Goal: Task Accomplishment & Management: Manage account settings

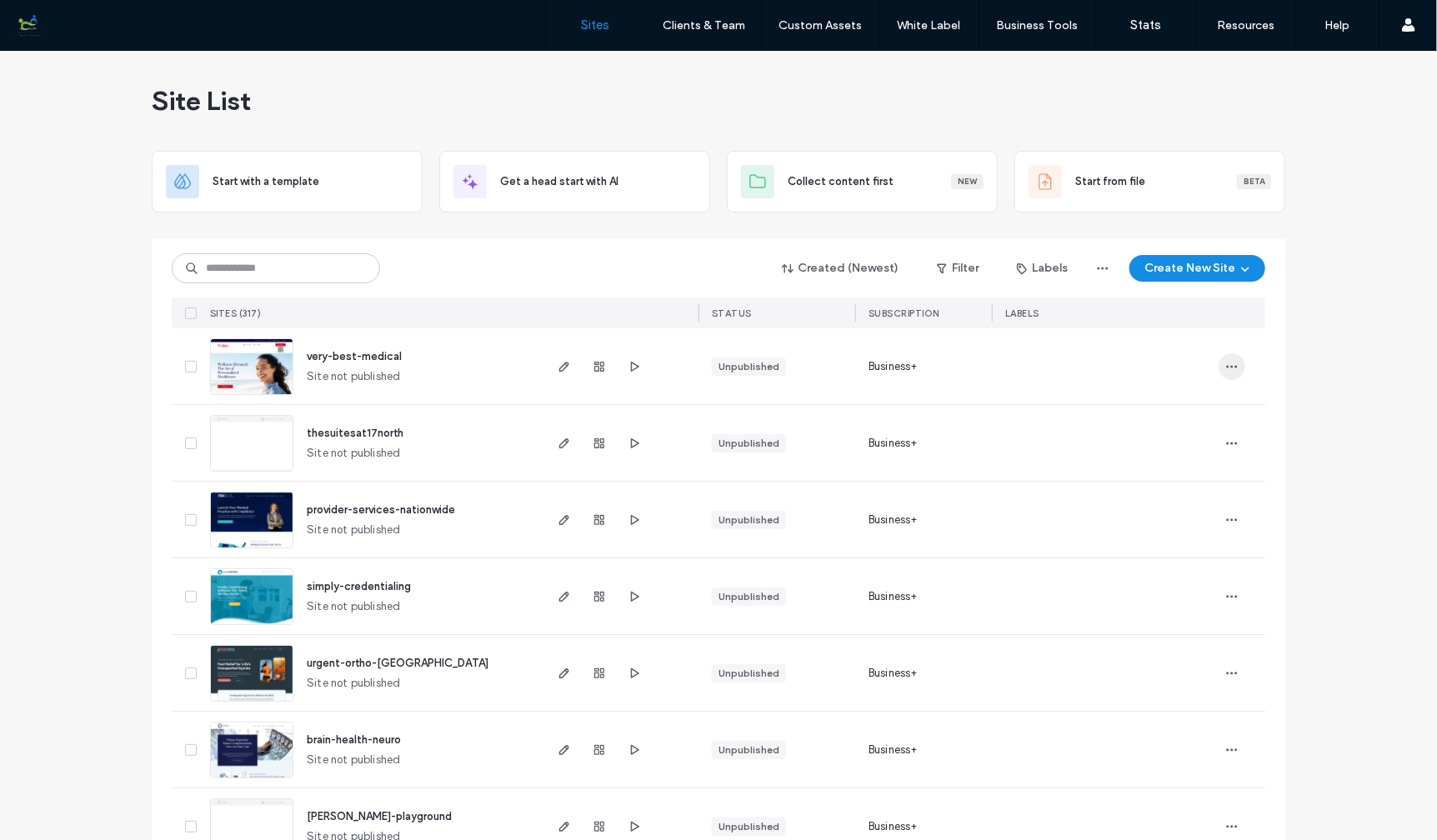
click at [1225, 363] on icon "button" at bounding box center [1232, 367] width 13 height 13
click at [1153, 575] on span "Delete Site" at bounding box center [1150, 578] width 55 height 17
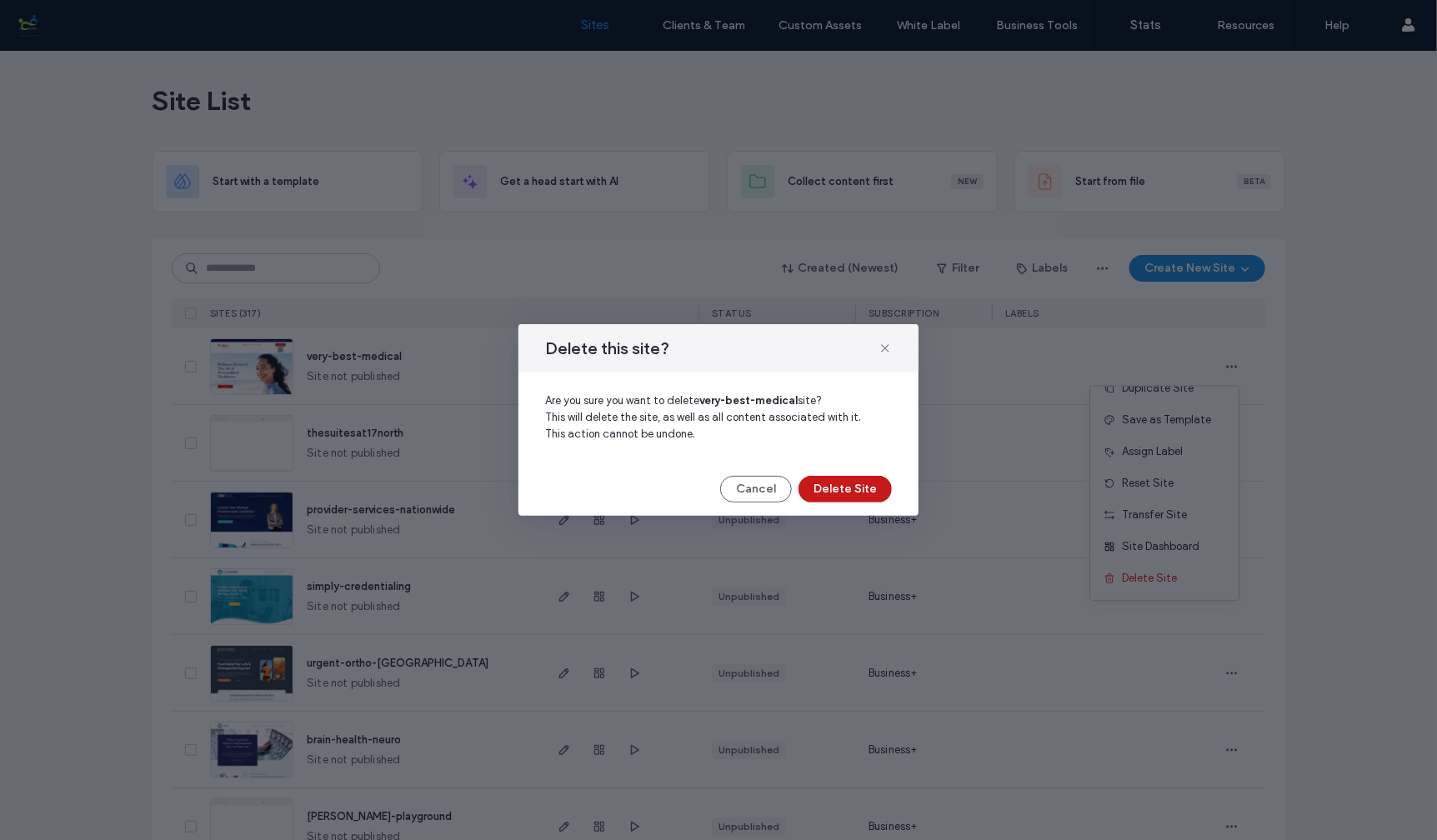
click at [831, 488] on button "Delete Site" at bounding box center [845, 489] width 94 height 26
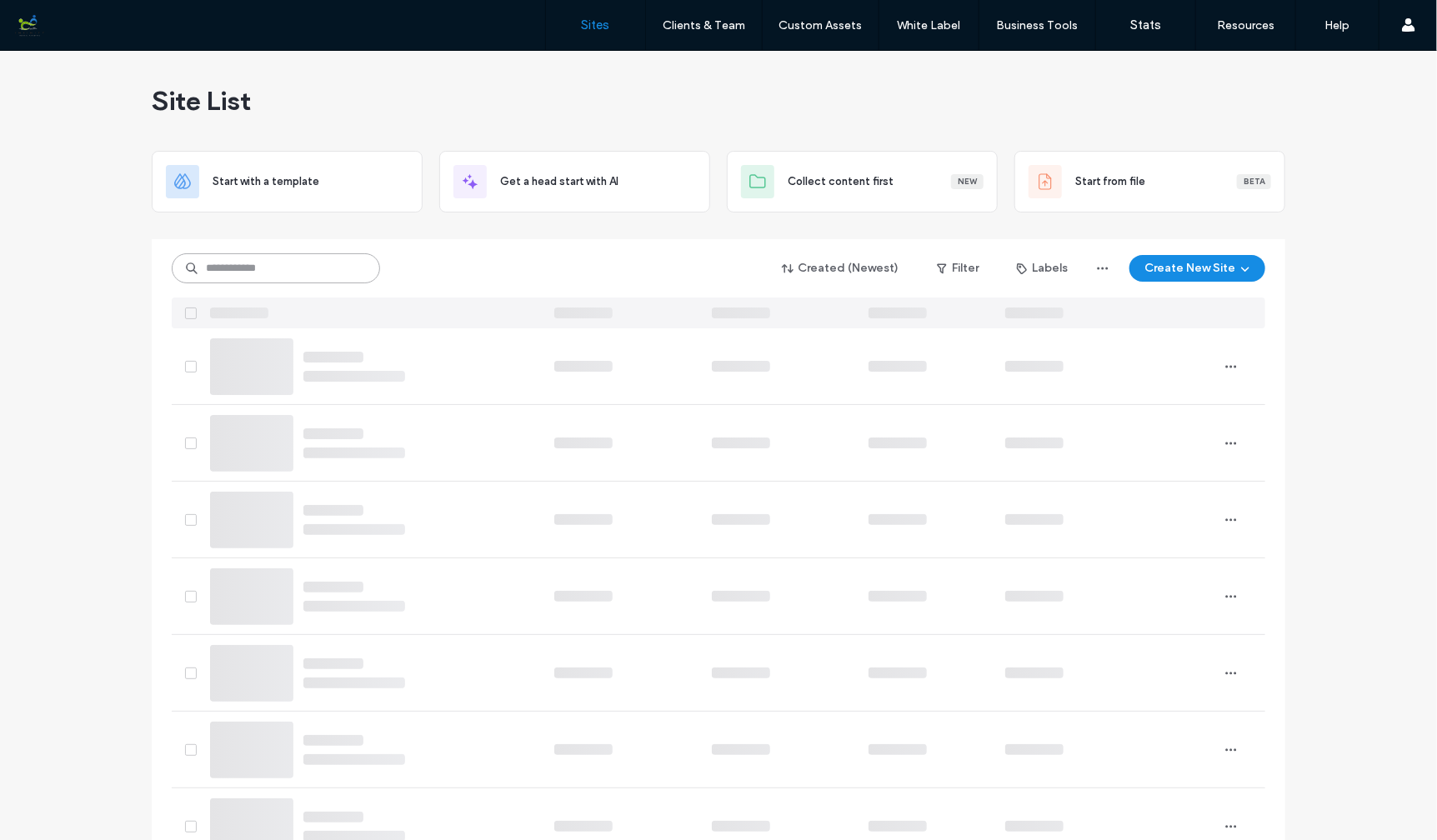
click at [281, 266] on input at bounding box center [276, 268] width 208 height 30
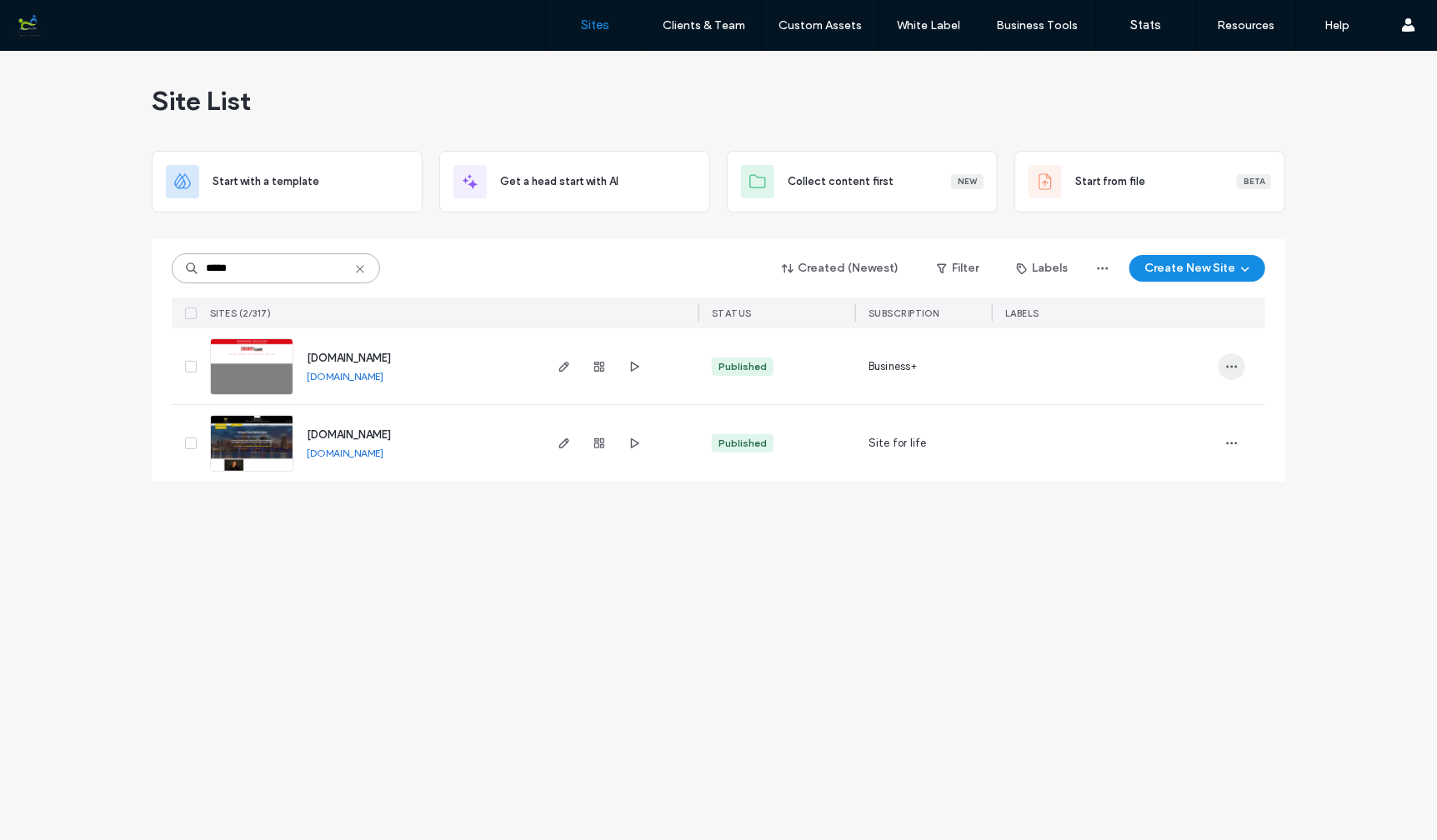
type input "*****"
click at [1236, 366] on use "button" at bounding box center [1232, 366] width 10 height 3
click at [1179, 439] on span "Save as Template" at bounding box center [1172, 435] width 89 height 17
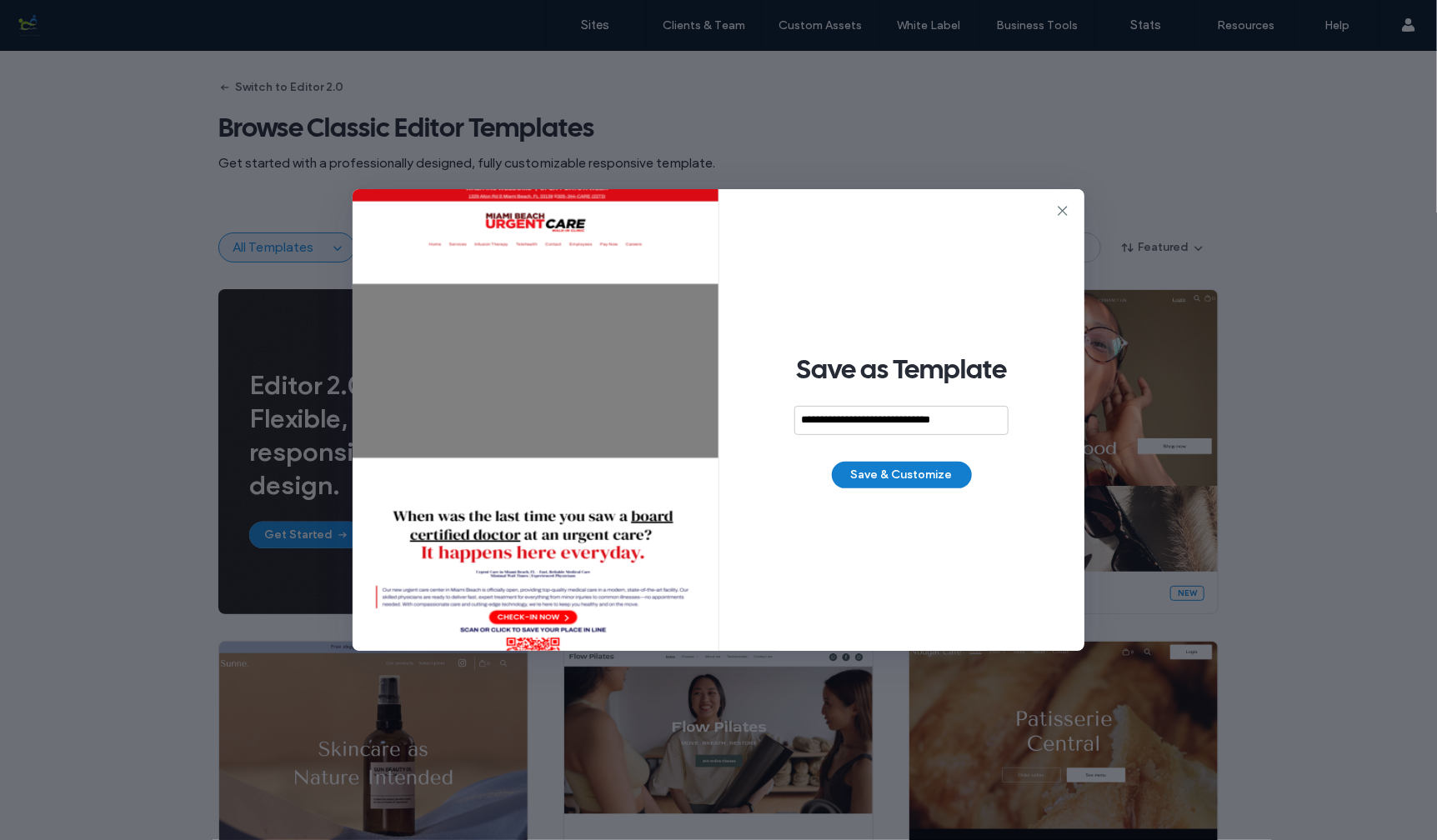
type input "**********"
click at [919, 476] on button "Save & Customize" at bounding box center [902, 474] width 140 height 26
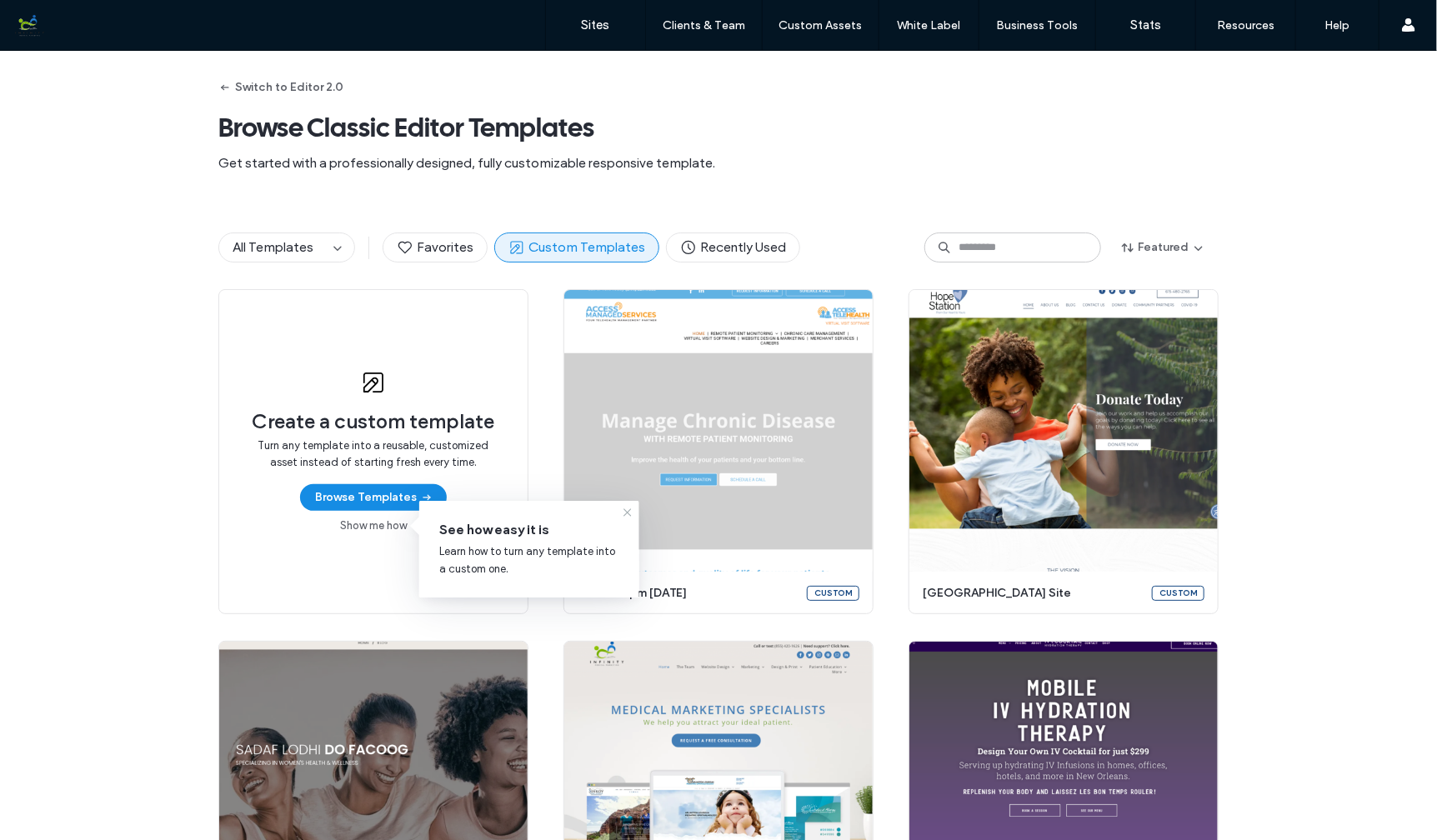
click at [626, 511] on use at bounding box center [627, 513] width 8 height 8
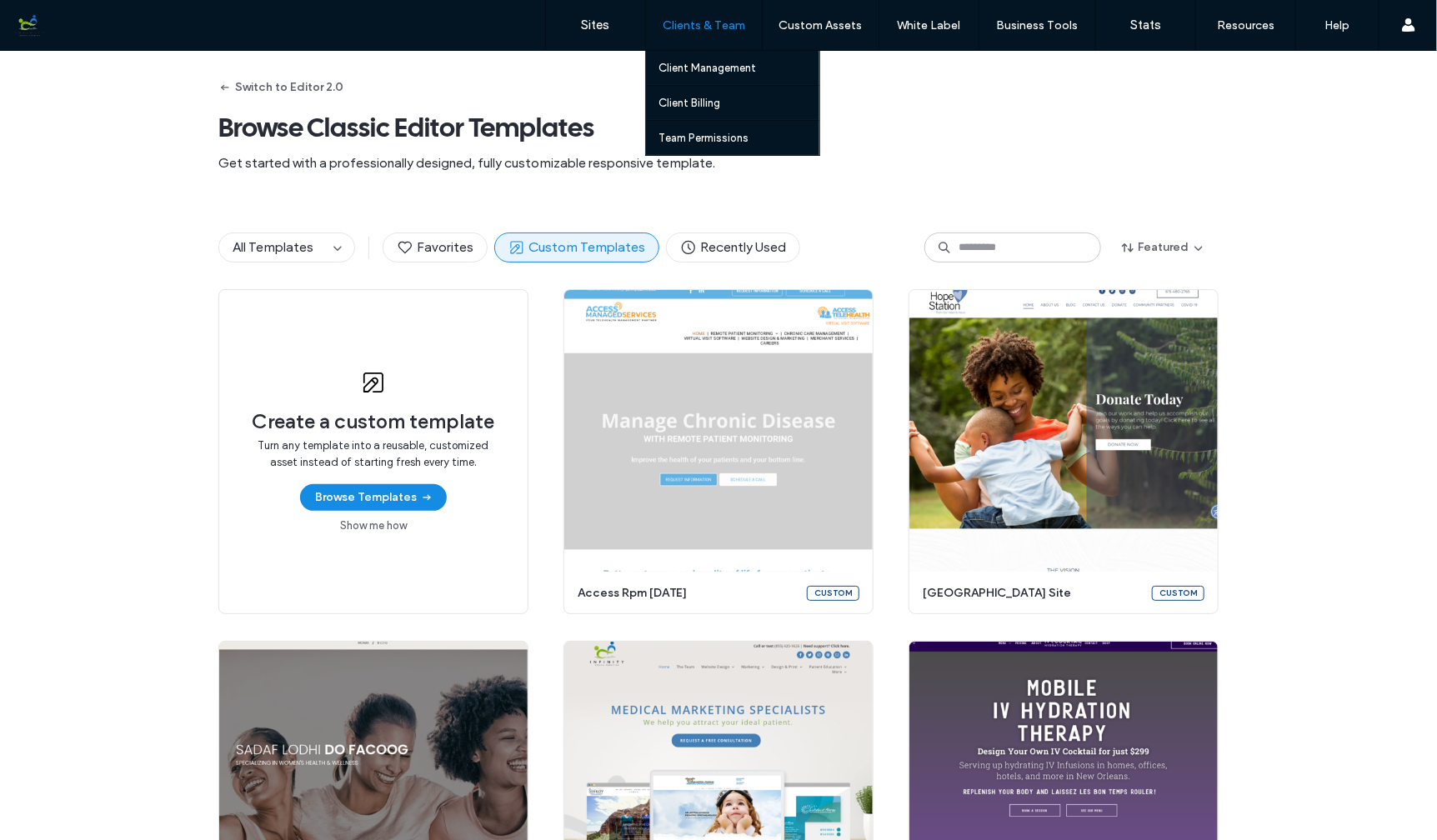
click at [732, 26] on label "Clients & Team" at bounding box center [703, 25] width 82 height 14
click at [702, 70] on label "Client Management" at bounding box center [706, 67] width 97 height 12
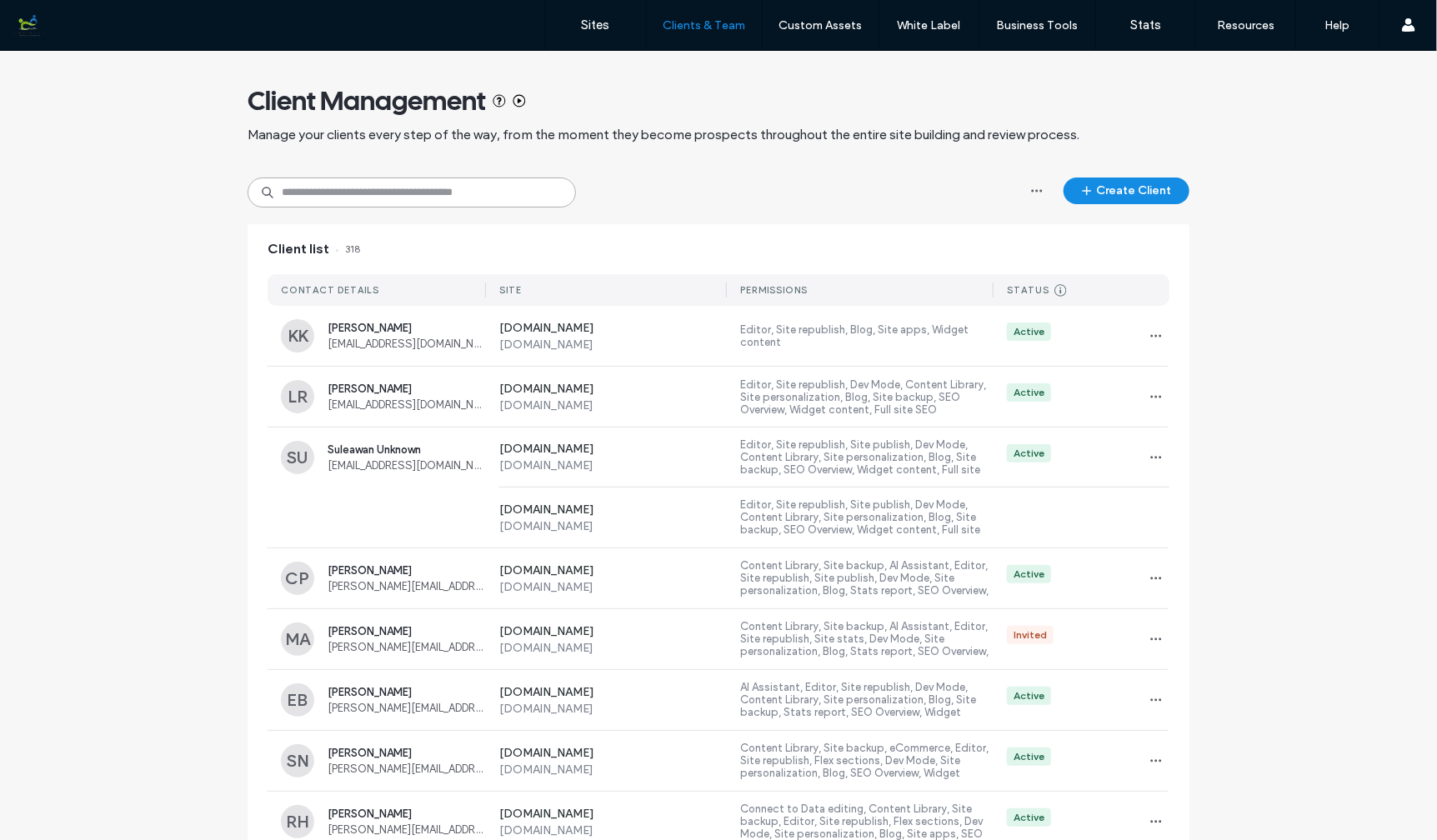
click at [302, 188] on input at bounding box center [411, 193] width 328 height 30
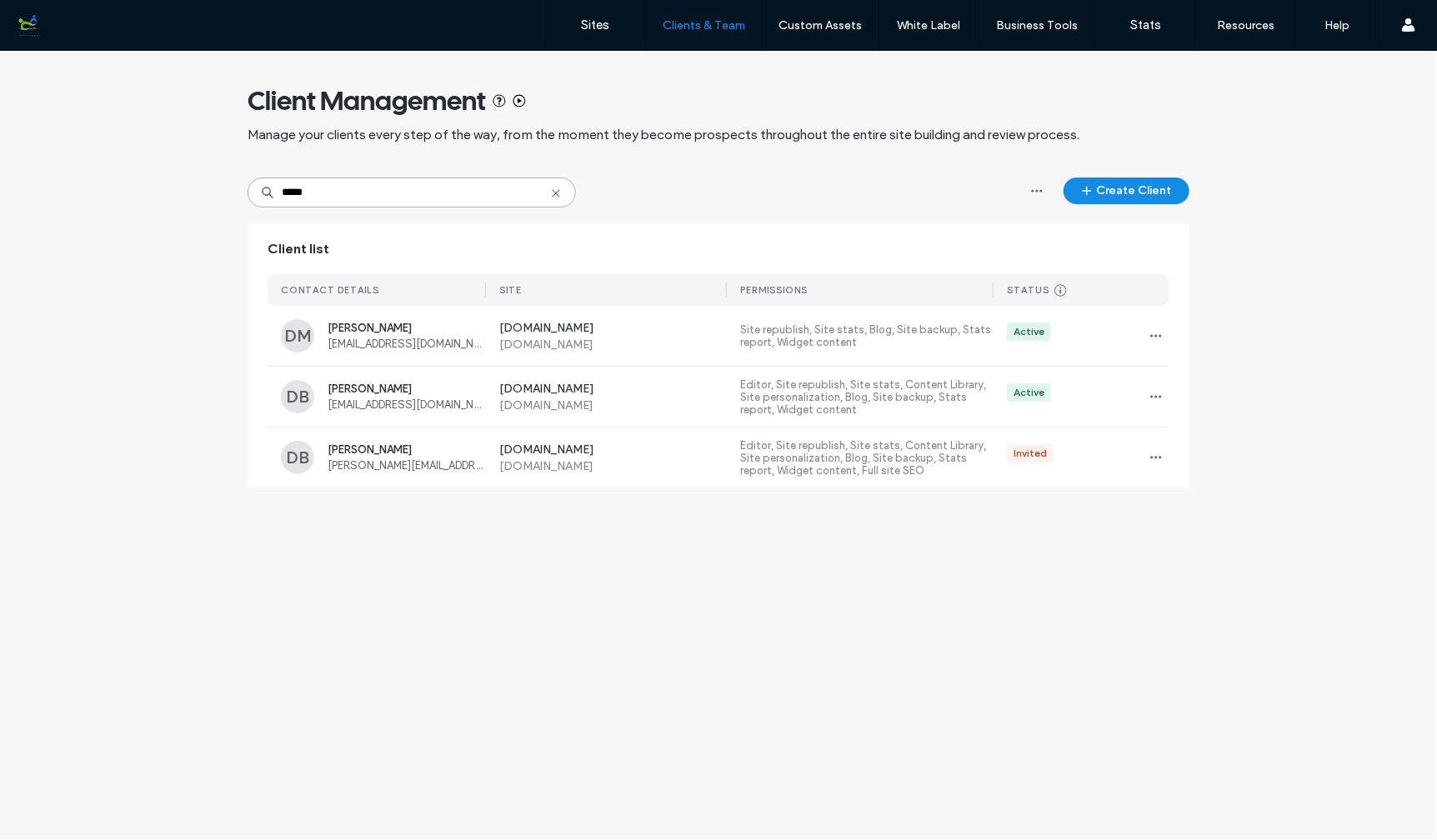
drag, startPoint x: 306, startPoint y: 188, endPoint x: 216, endPoint y: 185, distance: 90.0
click at [216, 185] on div "Client Management Manage your clients every step of the way, from the moment th…" at bounding box center [718, 278] width 1437 height 454
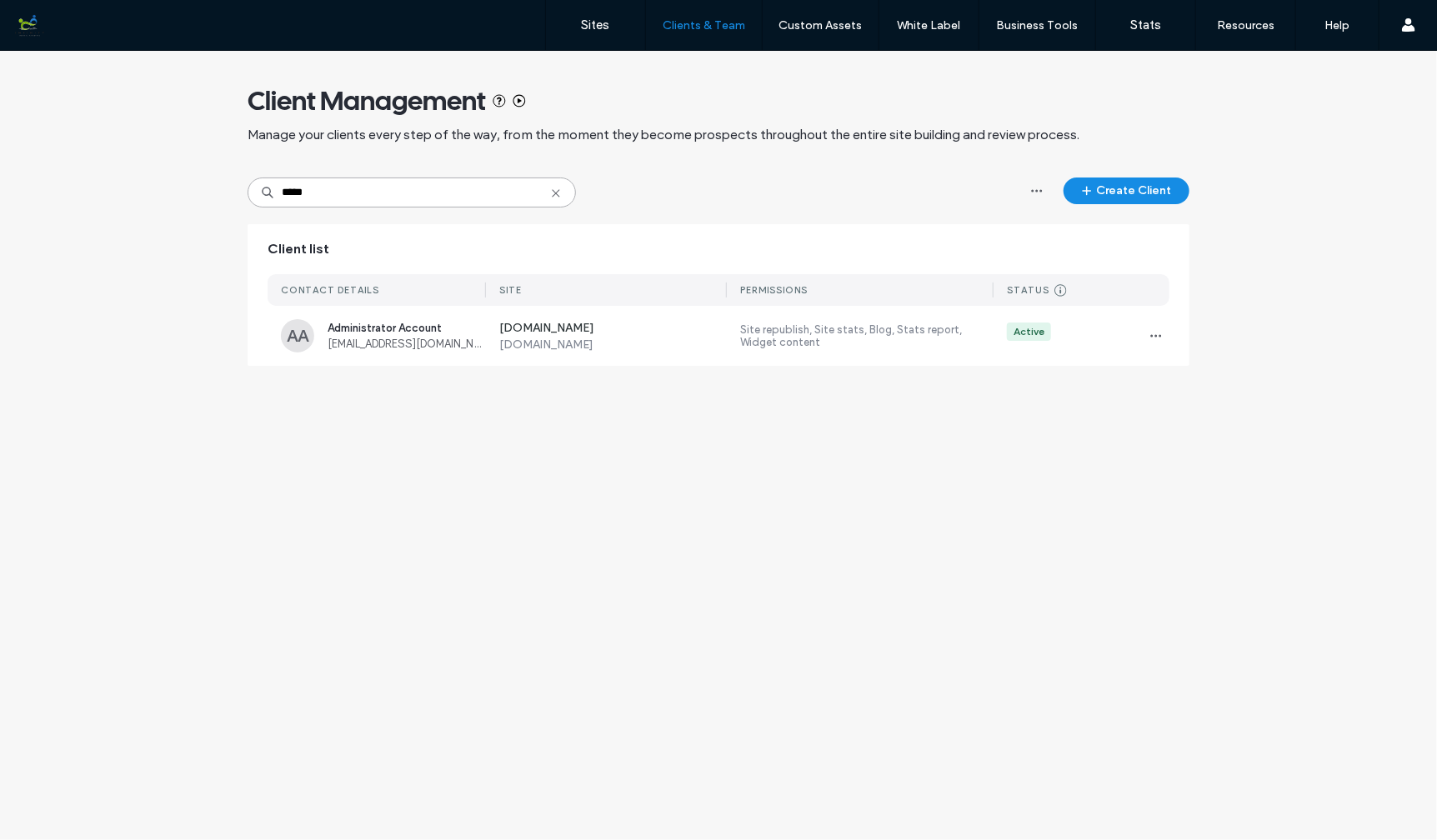
drag, startPoint x: 334, startPoint y: 196, endPoint x: 245, endPoint y: 180, distance: 90.4
click at [245, 180] on div "Client Management Manage your clients every step of the way, from the moment th…" at bounding box center [718, 216] width 1437 height 332
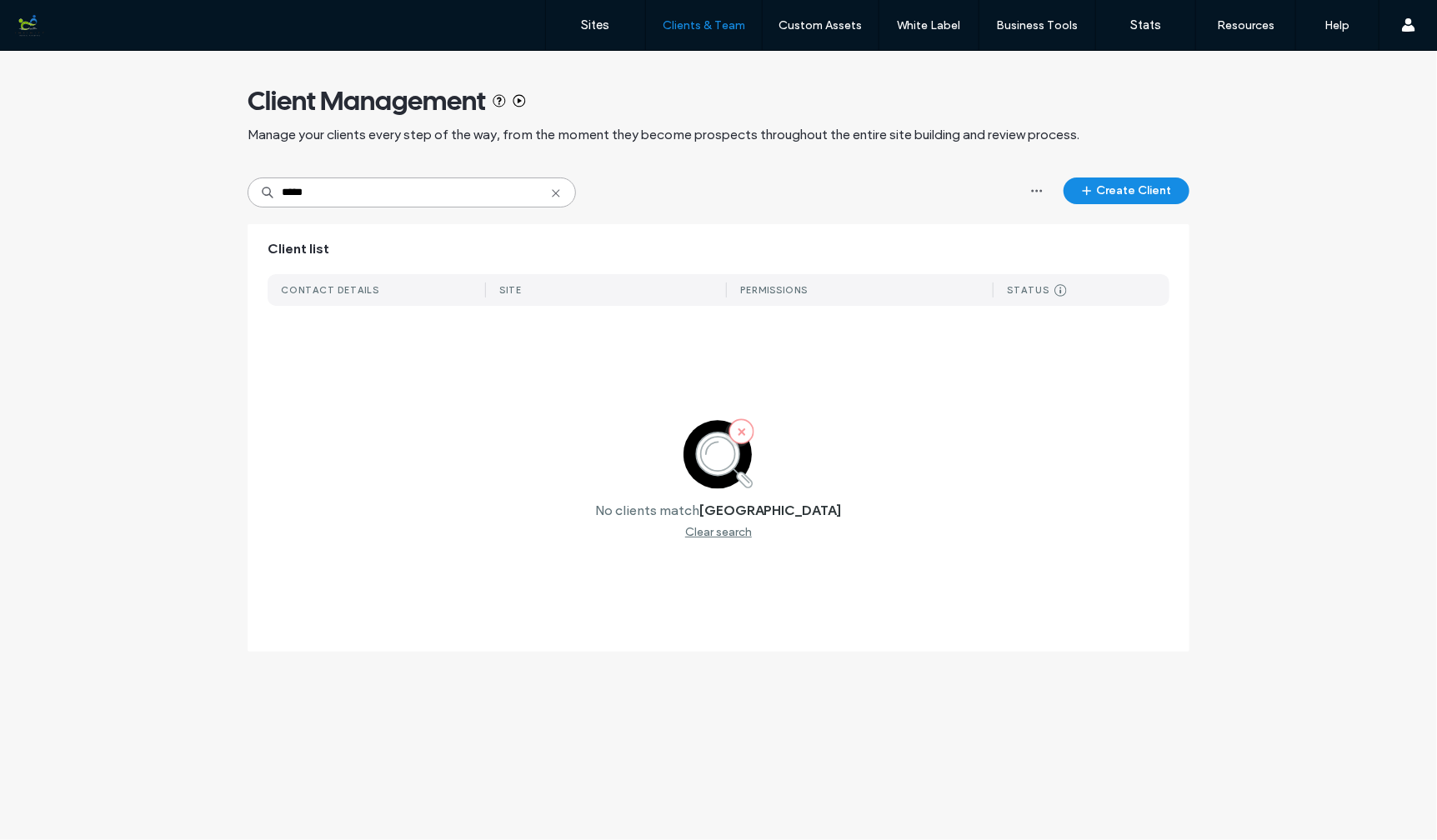
type input "*****"
click at [555, 195] on icon at bounding box center [556, 193] width 13 height 13
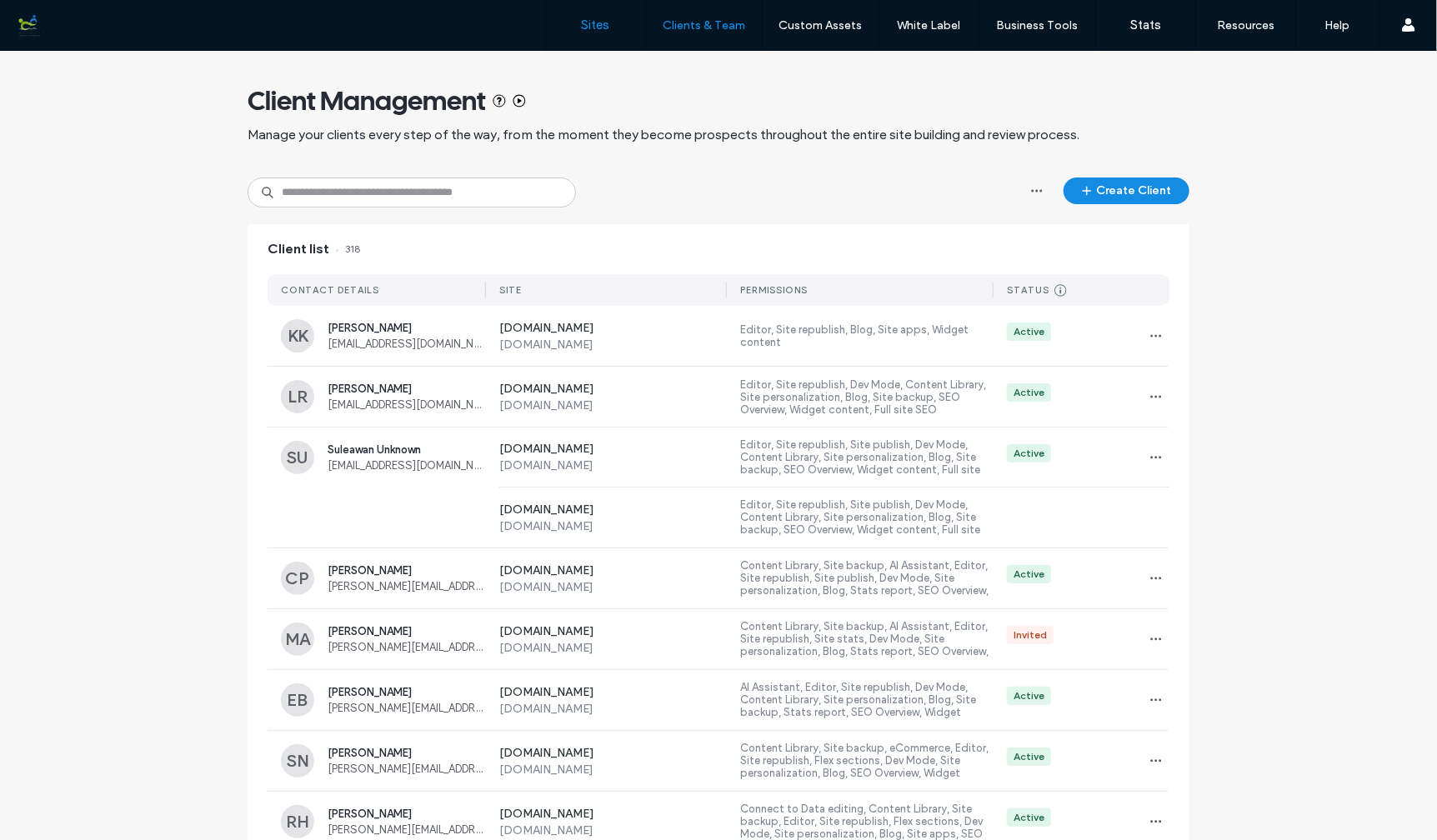
click at [601, 26] on label "Sites" at bounding box center [596, 26] width 28 height 15
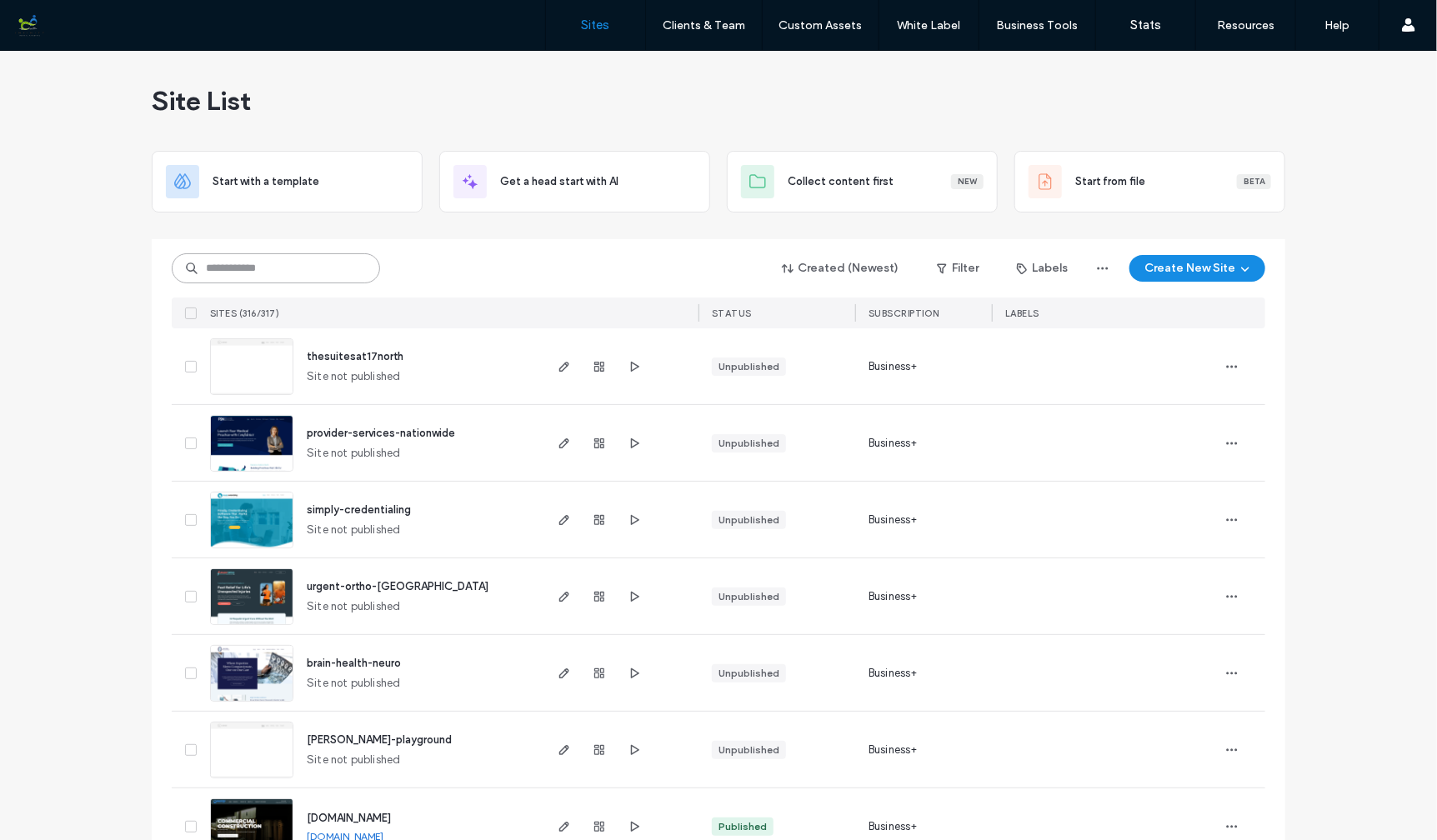
click at [327, 268] on input at bounding box center [276, 268] width 208 height 30
click at [323, 253] on input at bounding box center [276, 268] width 208 height 30
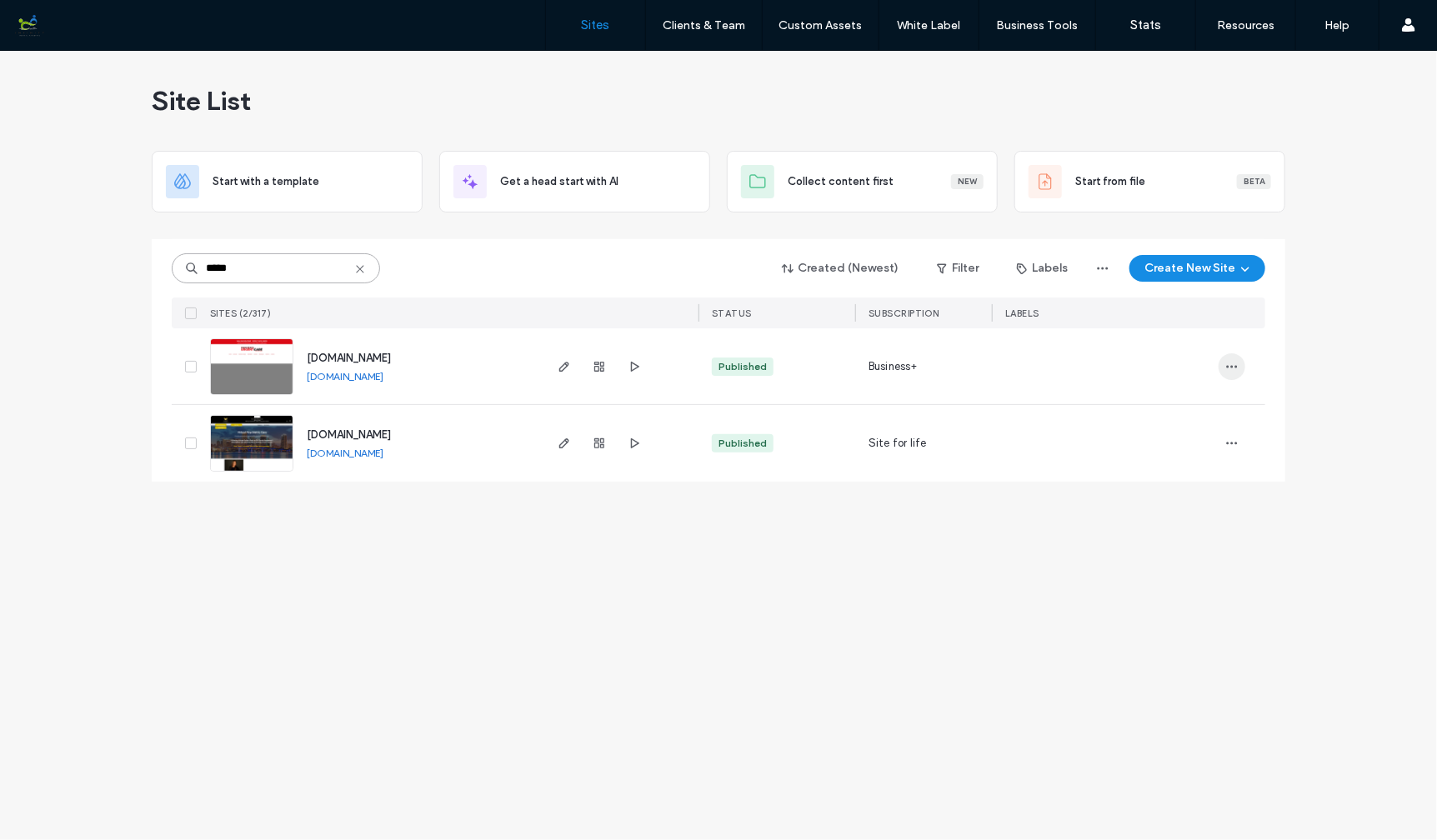
type input "*****"
click at [1233, 368] on icon "button" at bounding box center [1232, 367] width 13 height 13
click at [1182, 559] on span "Site Dashboard" at bounding box center [1167, 568] width 78 height 17
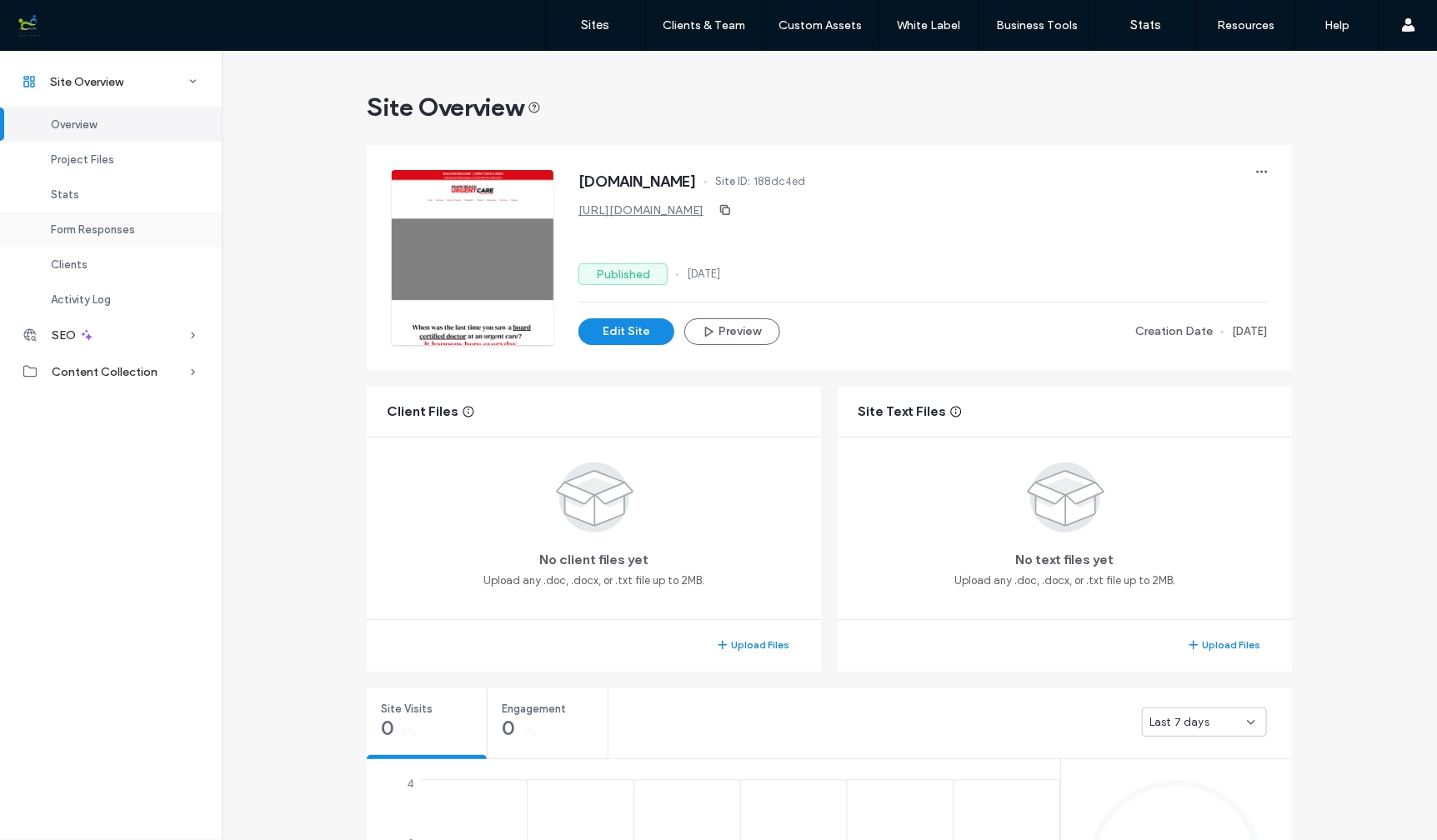
click at [109, 227] on span "Form Responses" at bounding box center [93, 229] width 84 height 12
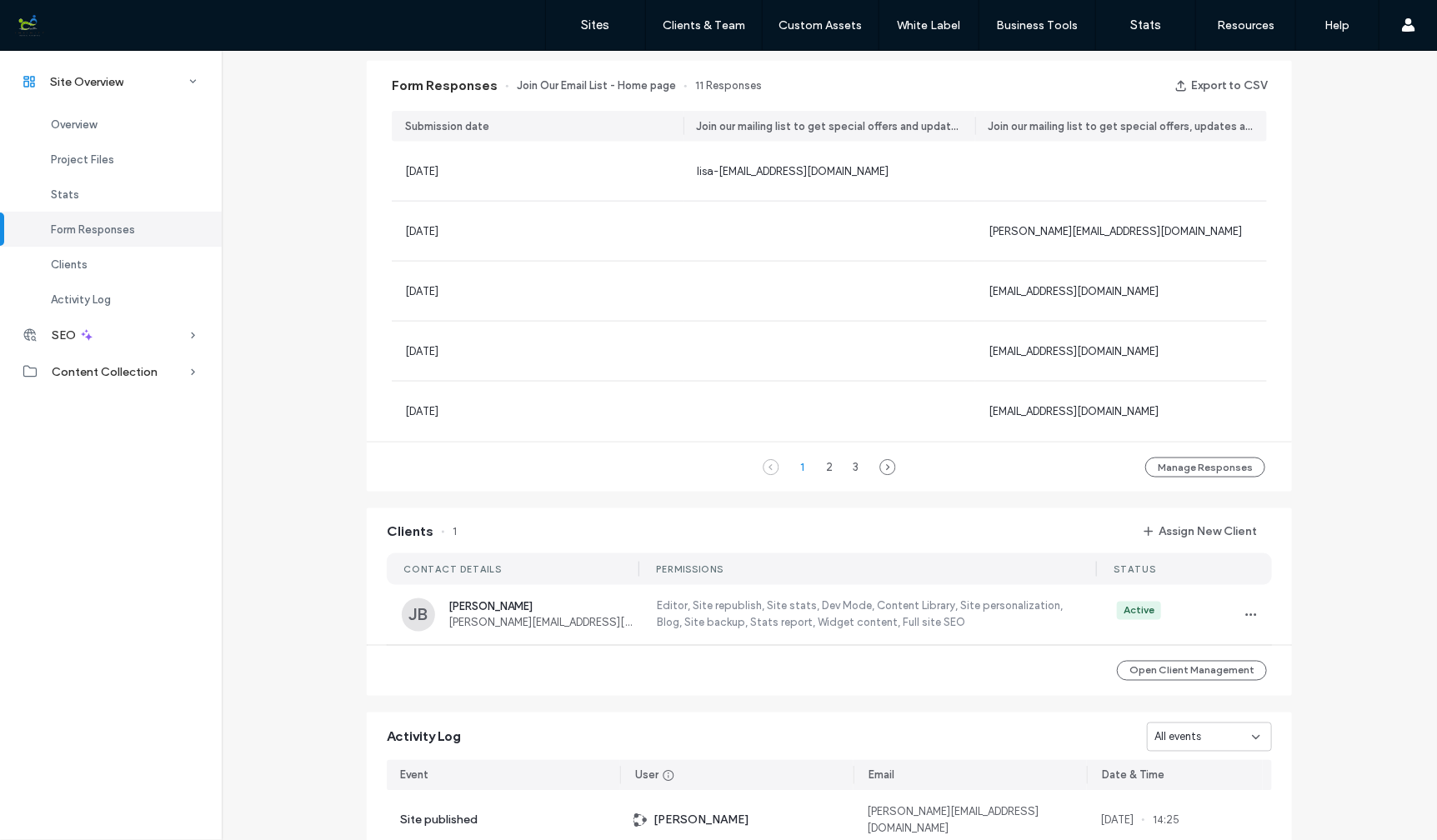
scroll to position [1075, 0]
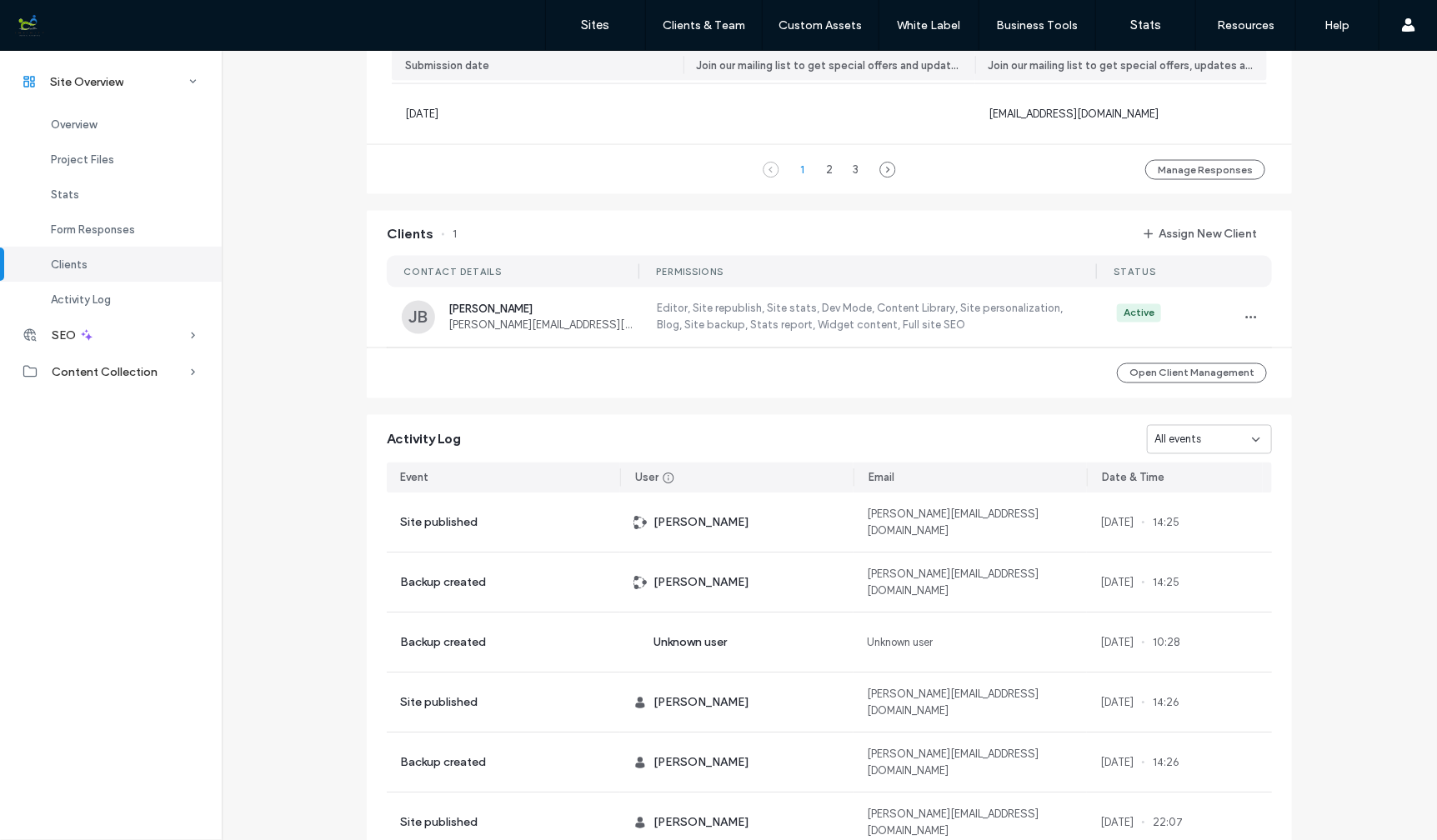
scroll to position [1405, 0]
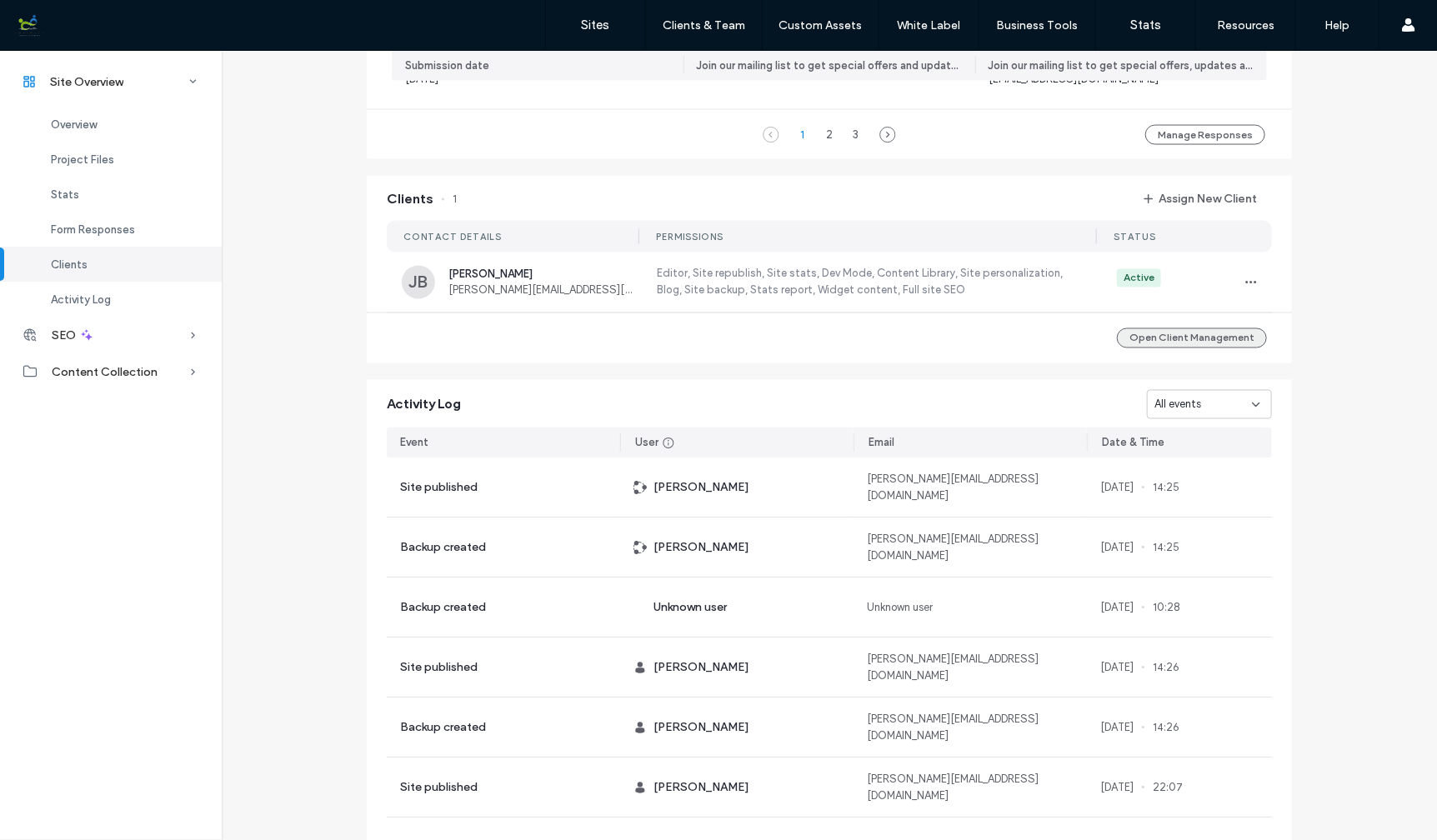
click at [1189, 333] on button "Open Client Management" at bounding box center [1191, 337] width 150 height 20
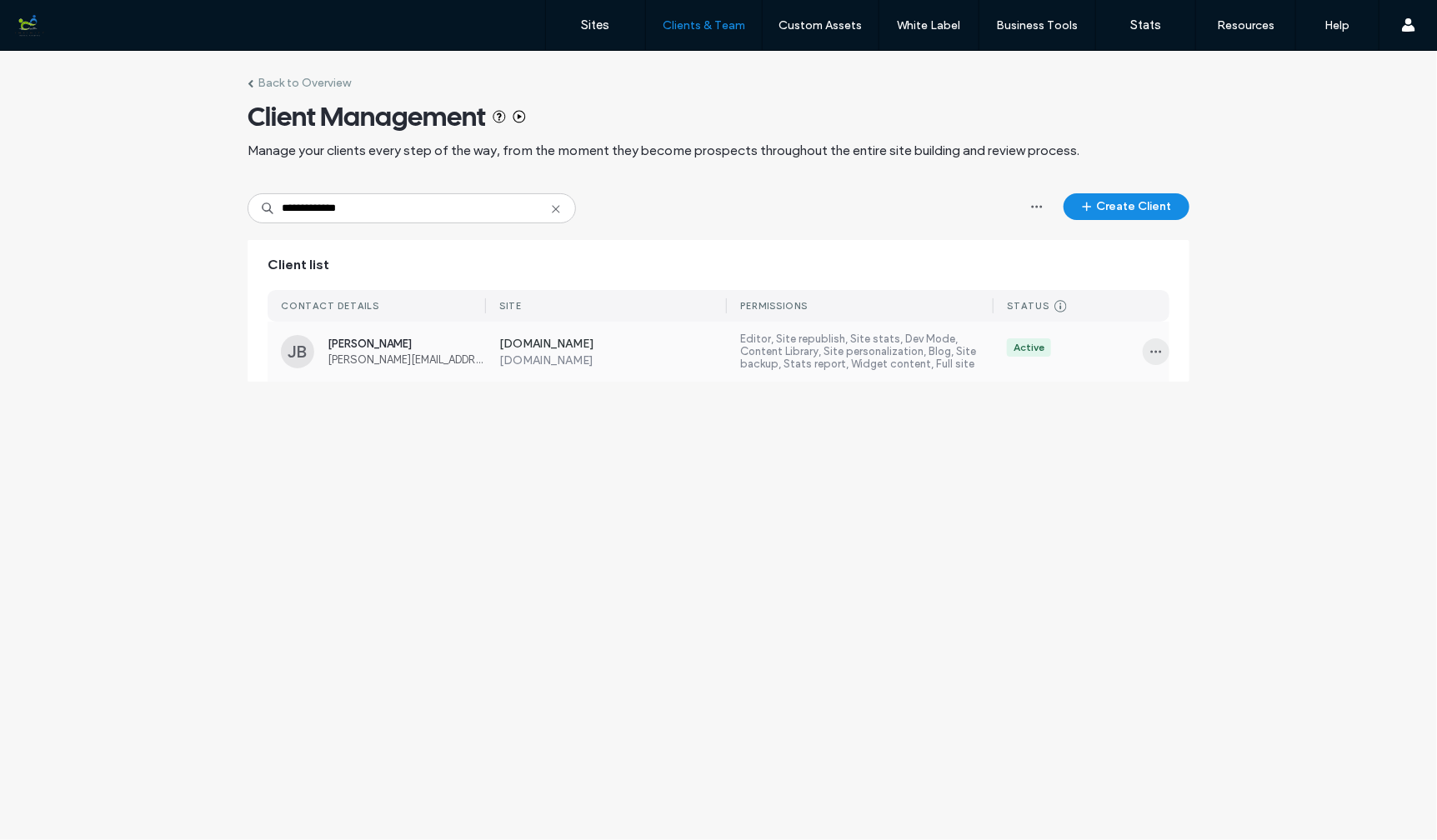
click at [1156, 349] on icon "button" at bounding box center [1156, 351] width 13 height 13
click at [1207, 457] on span "Delete client" at bounding box center [1208, 458] width 62 height 17
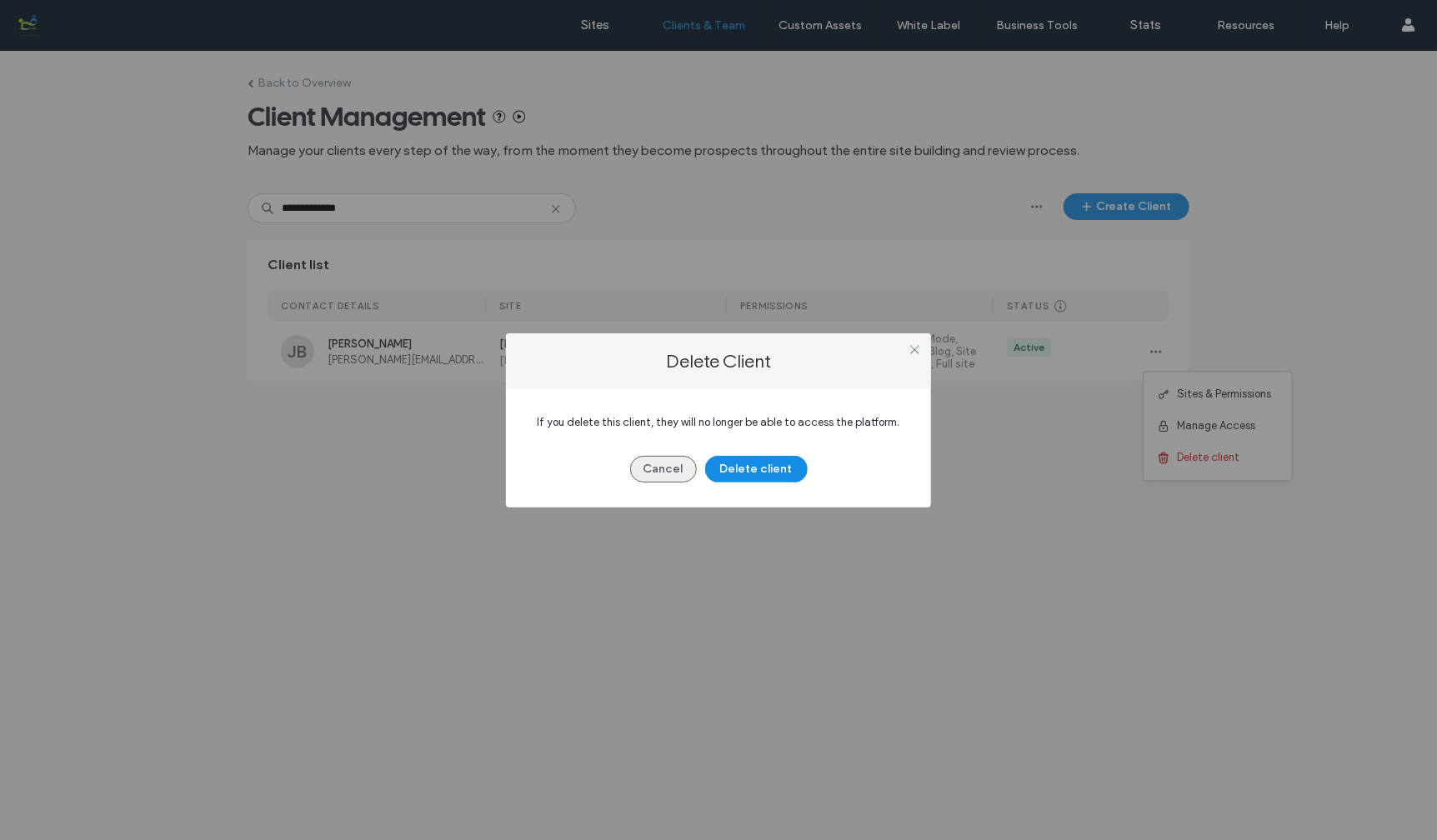
click at [680, 470] on button "Cancel" at bounding box center [664, 469] width 67 height 26
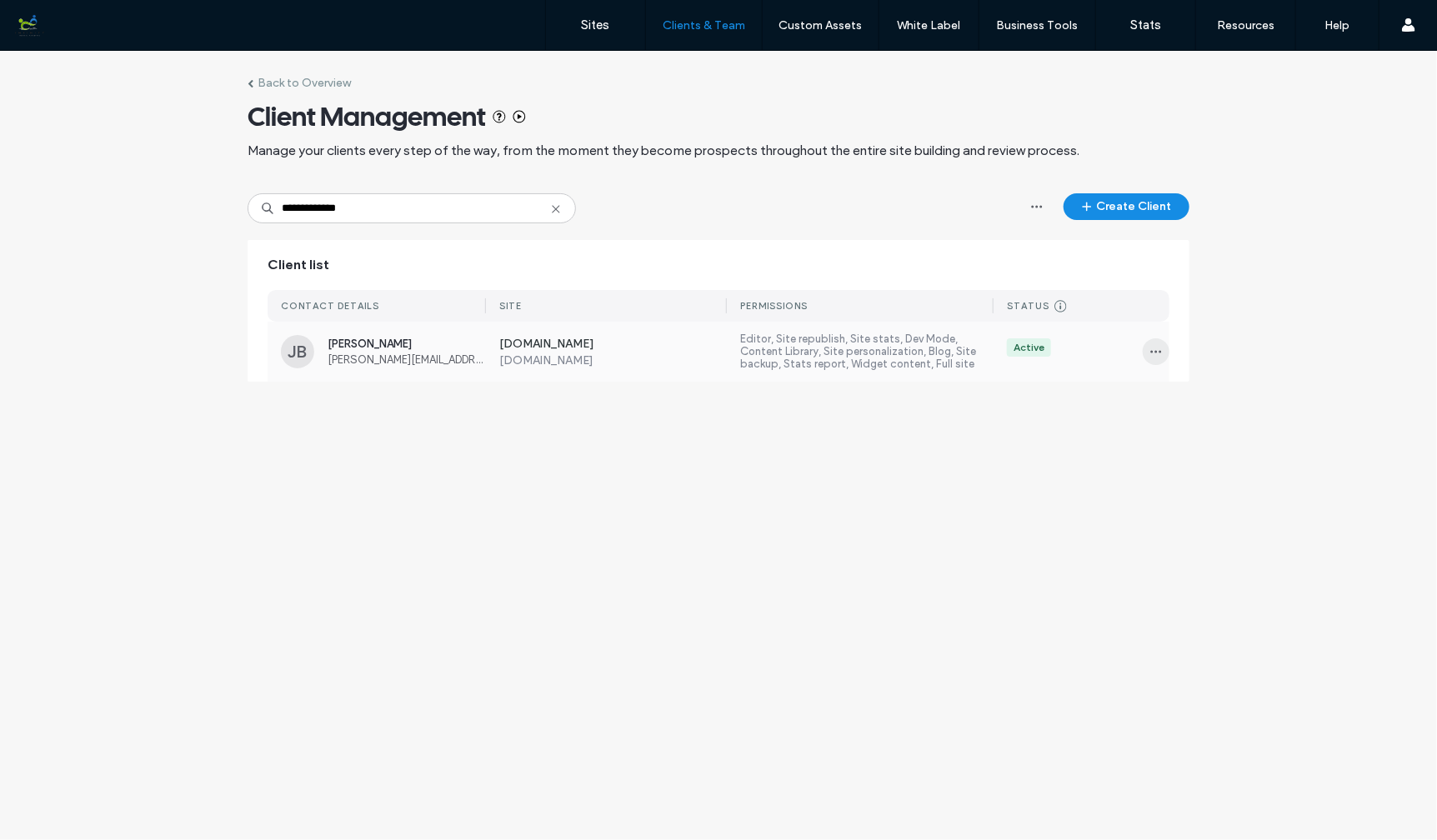
click at [1155, 353] on icon "button" at bounding box center [1156, 351] width 13 height 13
click at [1187, 461] on span "Delete client" at bounding box center [1208, 458] width 62 height 17
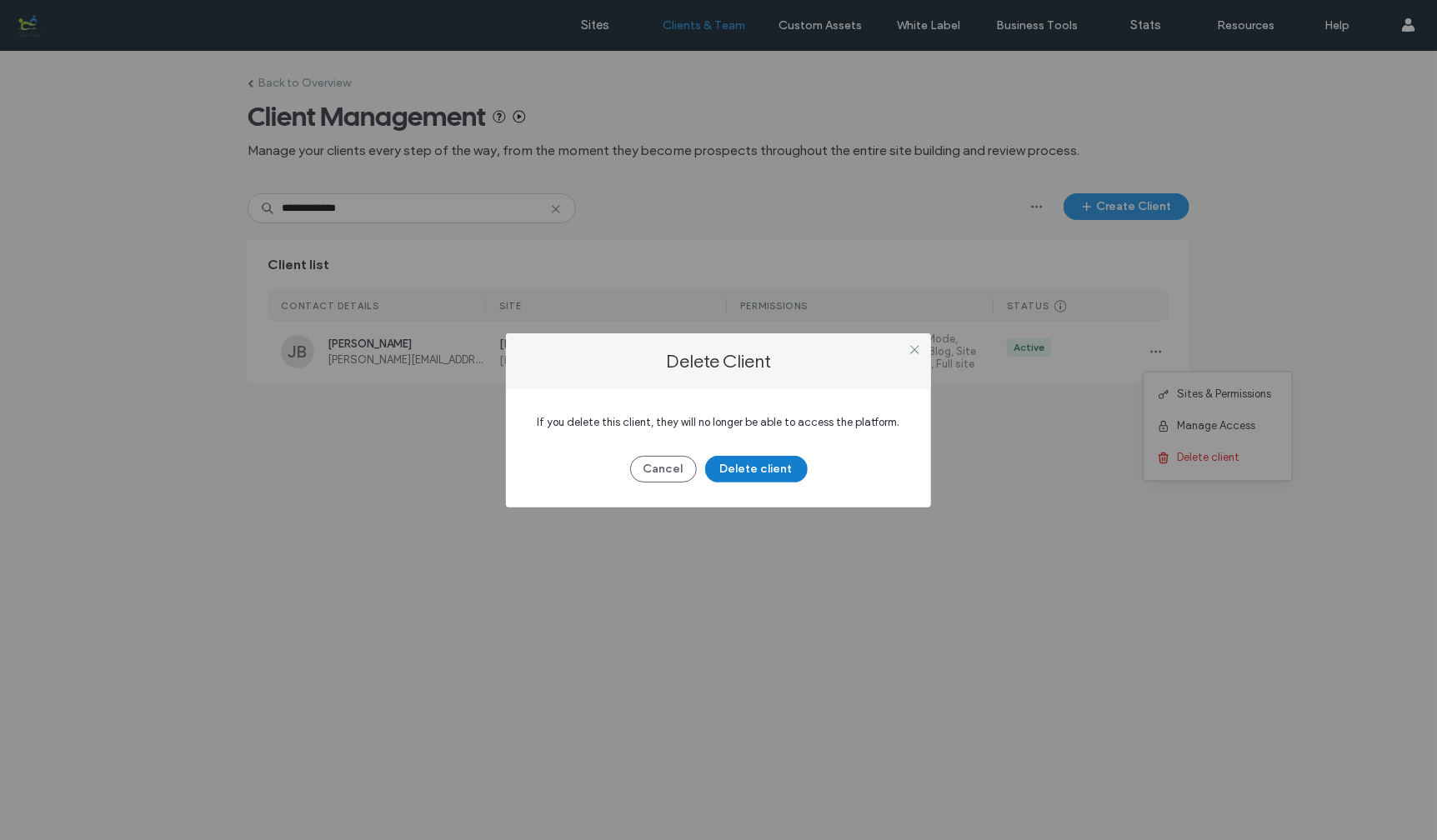
click at [763, 466] on button "Delete client" at bounding box center [756, 469] width 102 height 26
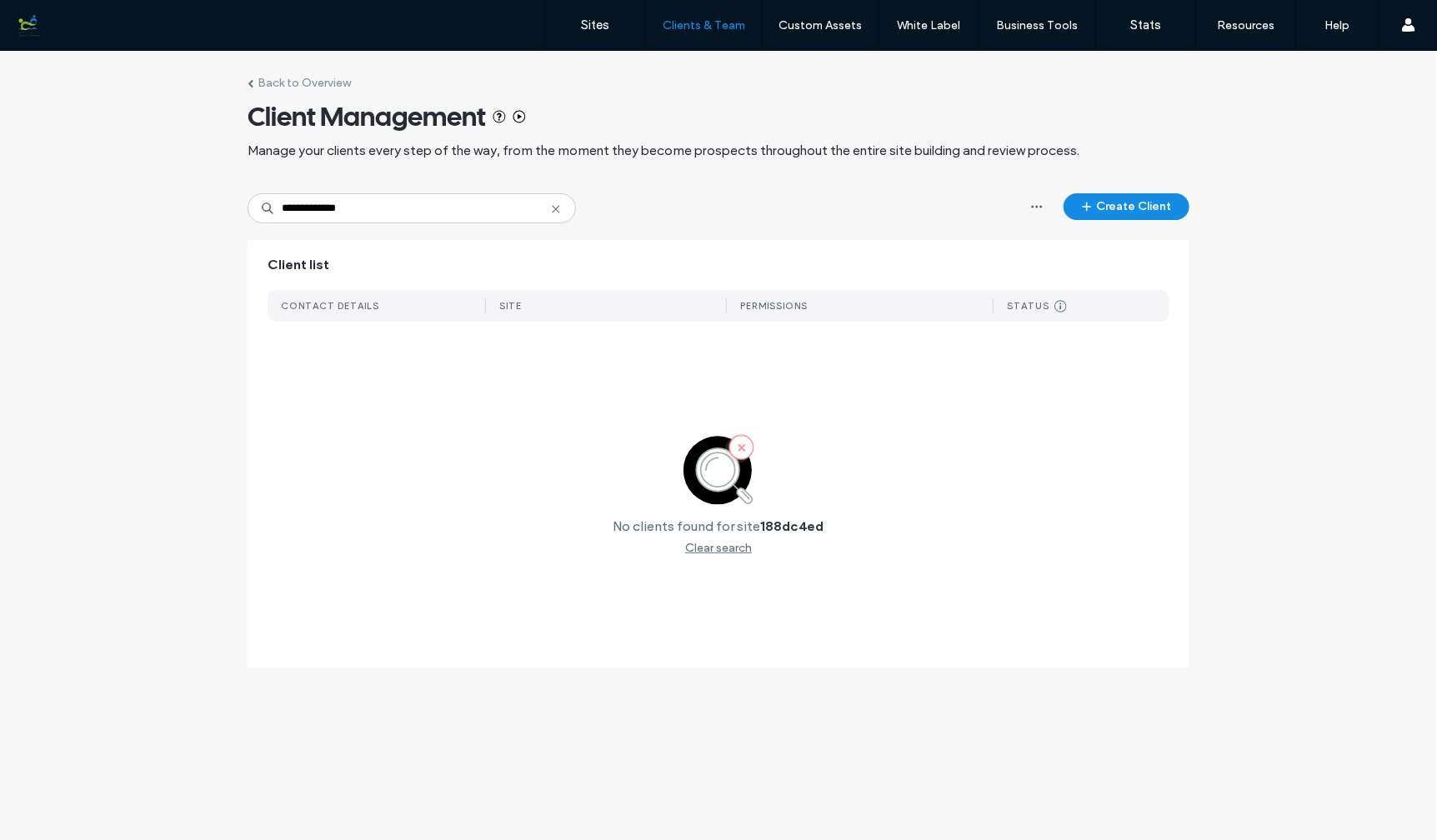
click at [559, 208] on icon at bounding box center [556, 209] width 13 height 13
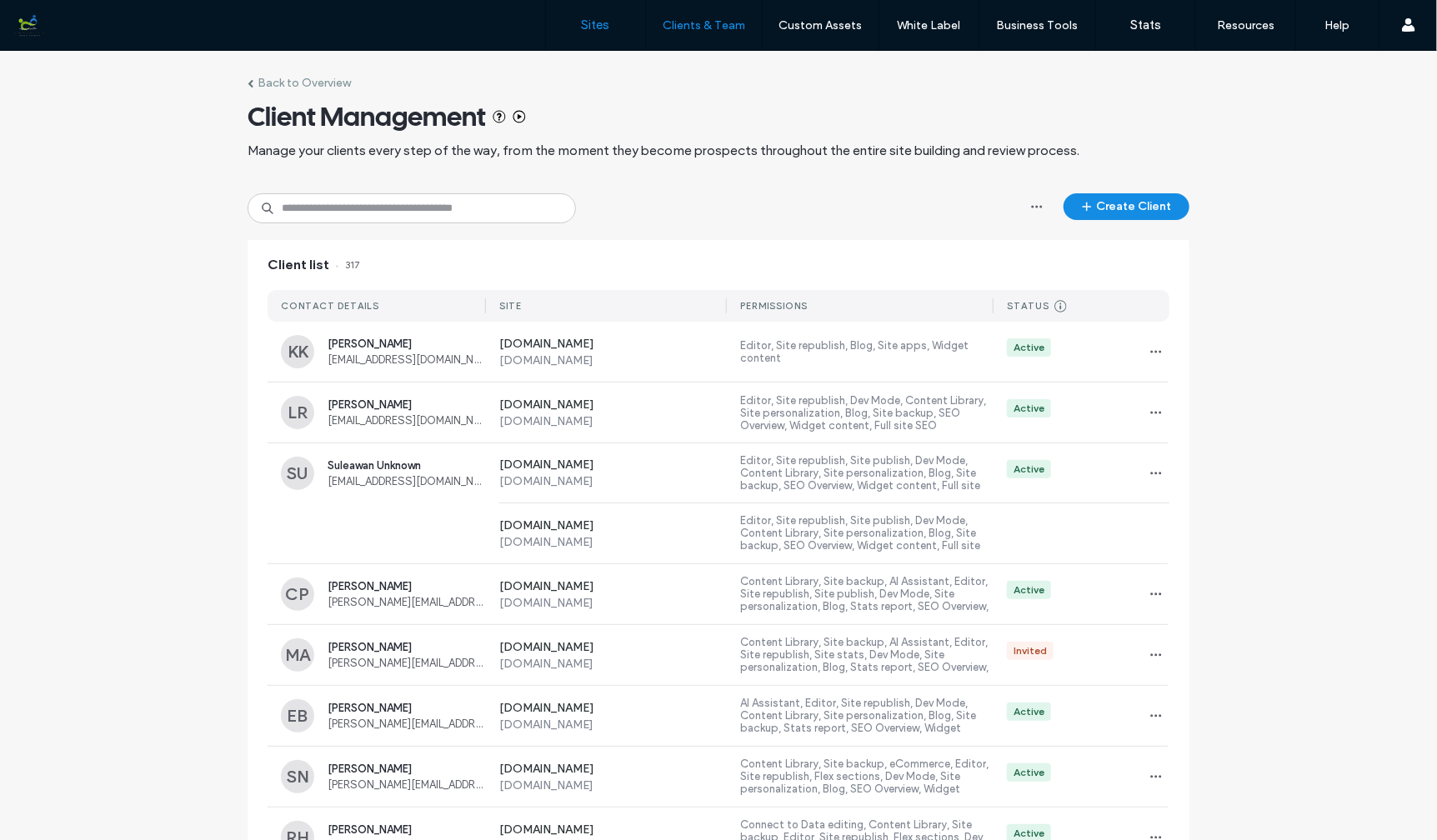
click at [599, 26] on label "Sites" at bounding box center [596, 26] width 28 height 15
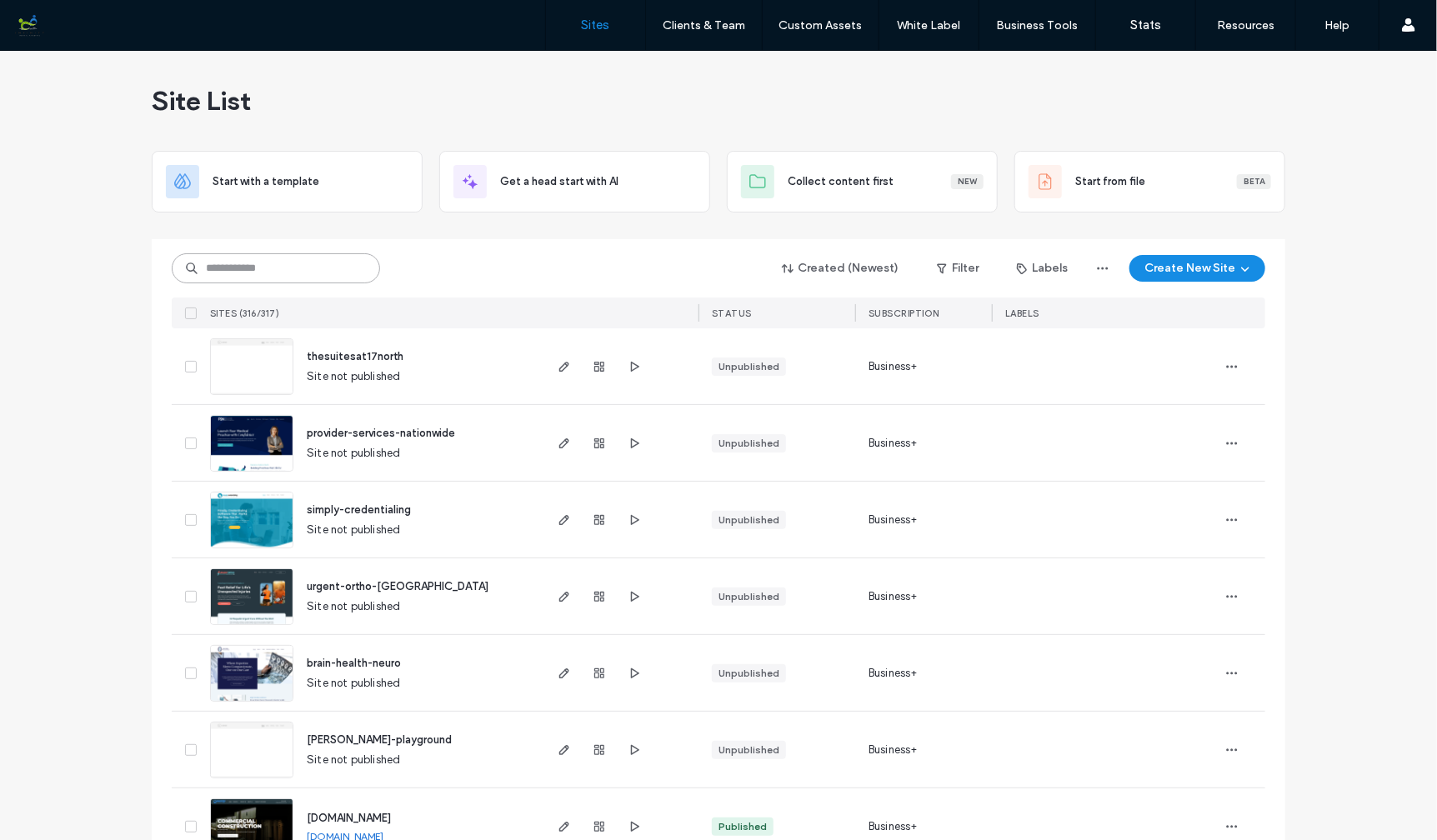
click at [338, 264] on input at bounding box center [276, 268] width 208 height 30
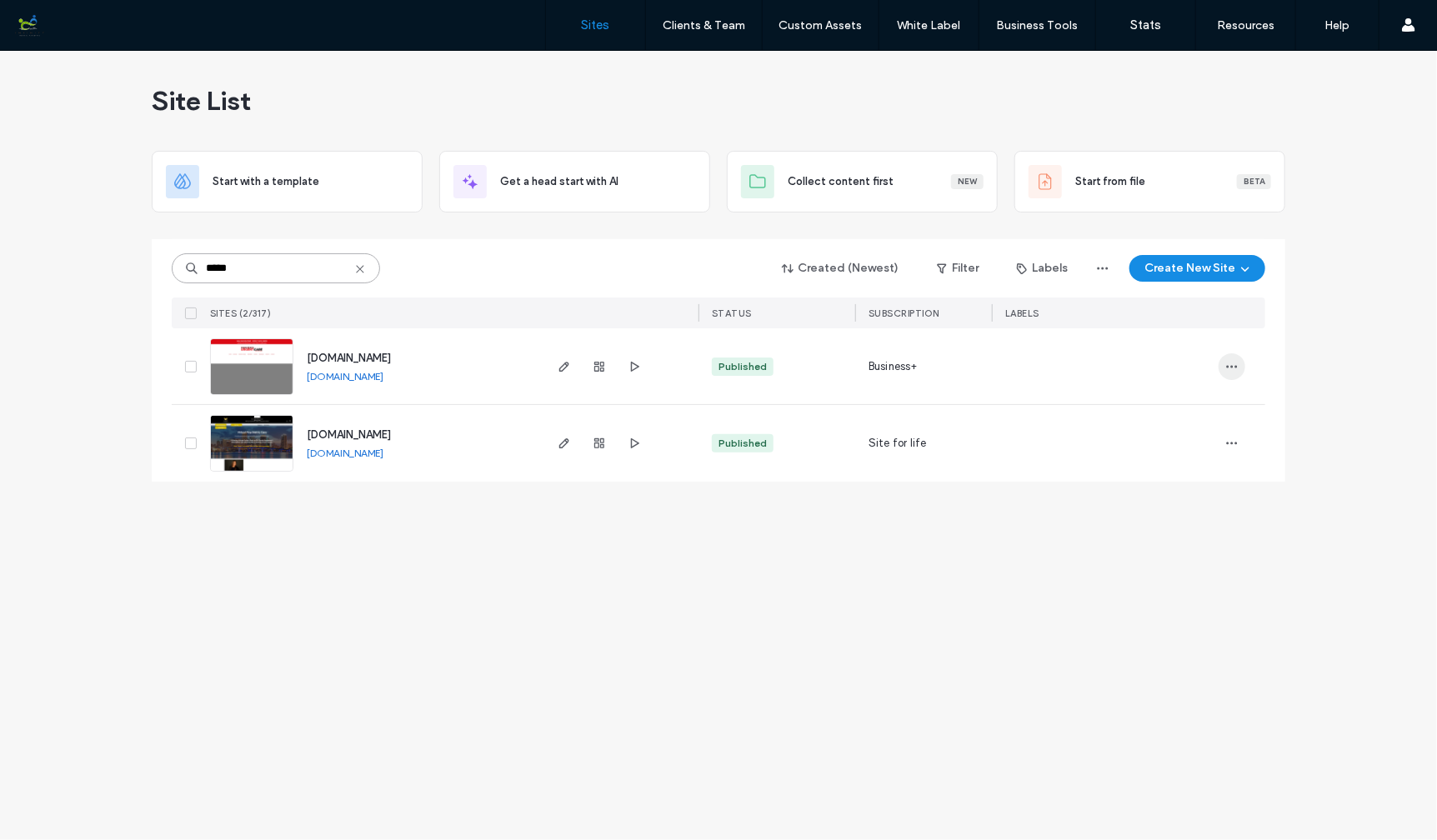
type input "*****"
click at [1234, 364] on icon "button" at bounding box center [1232, 367] width 13 height 13
click at [1180, 567] on span "Site Dashboard" at bounding box center [1167, 568] width 78 height 17
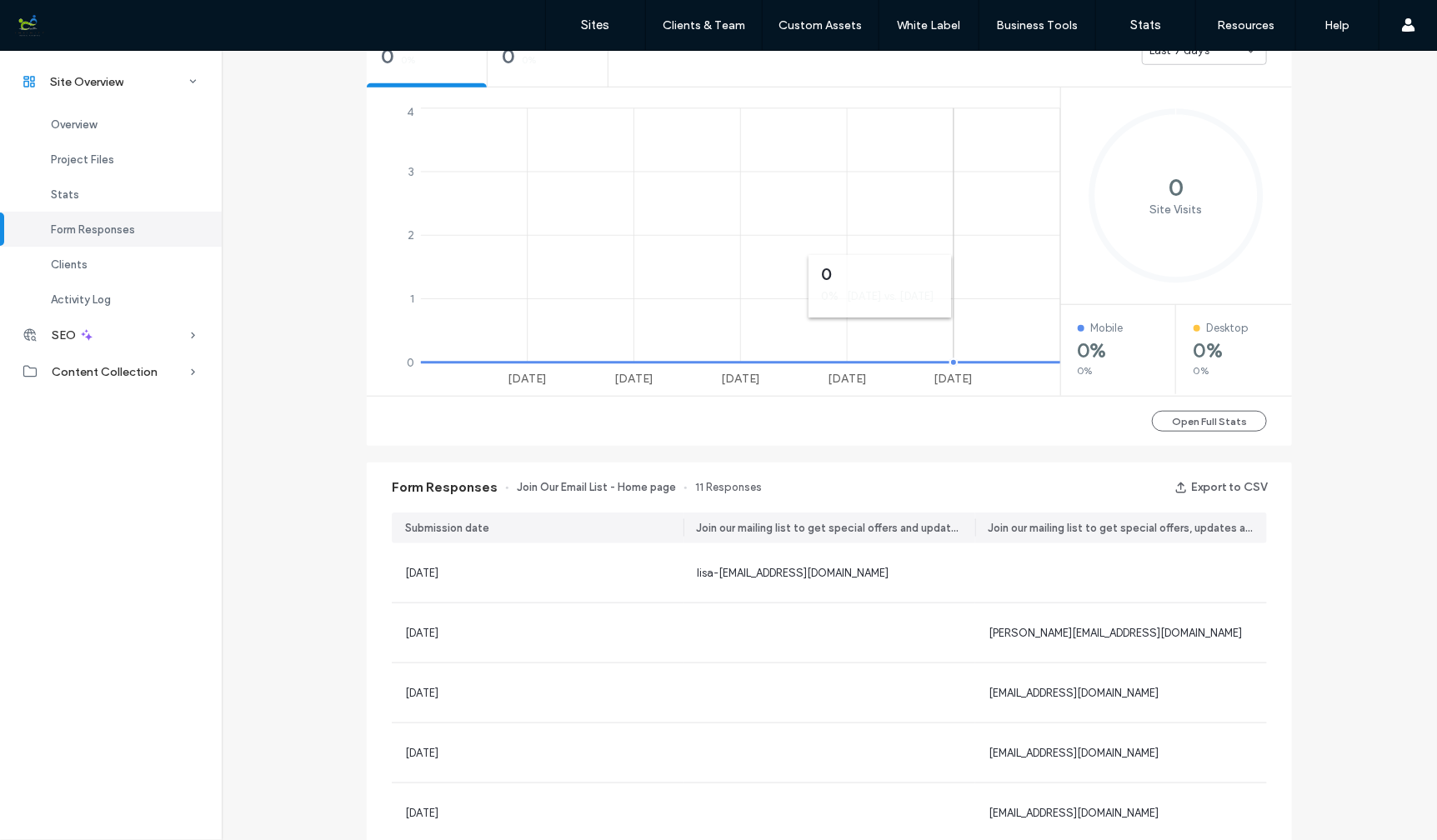
scroll to position [1622, 0]
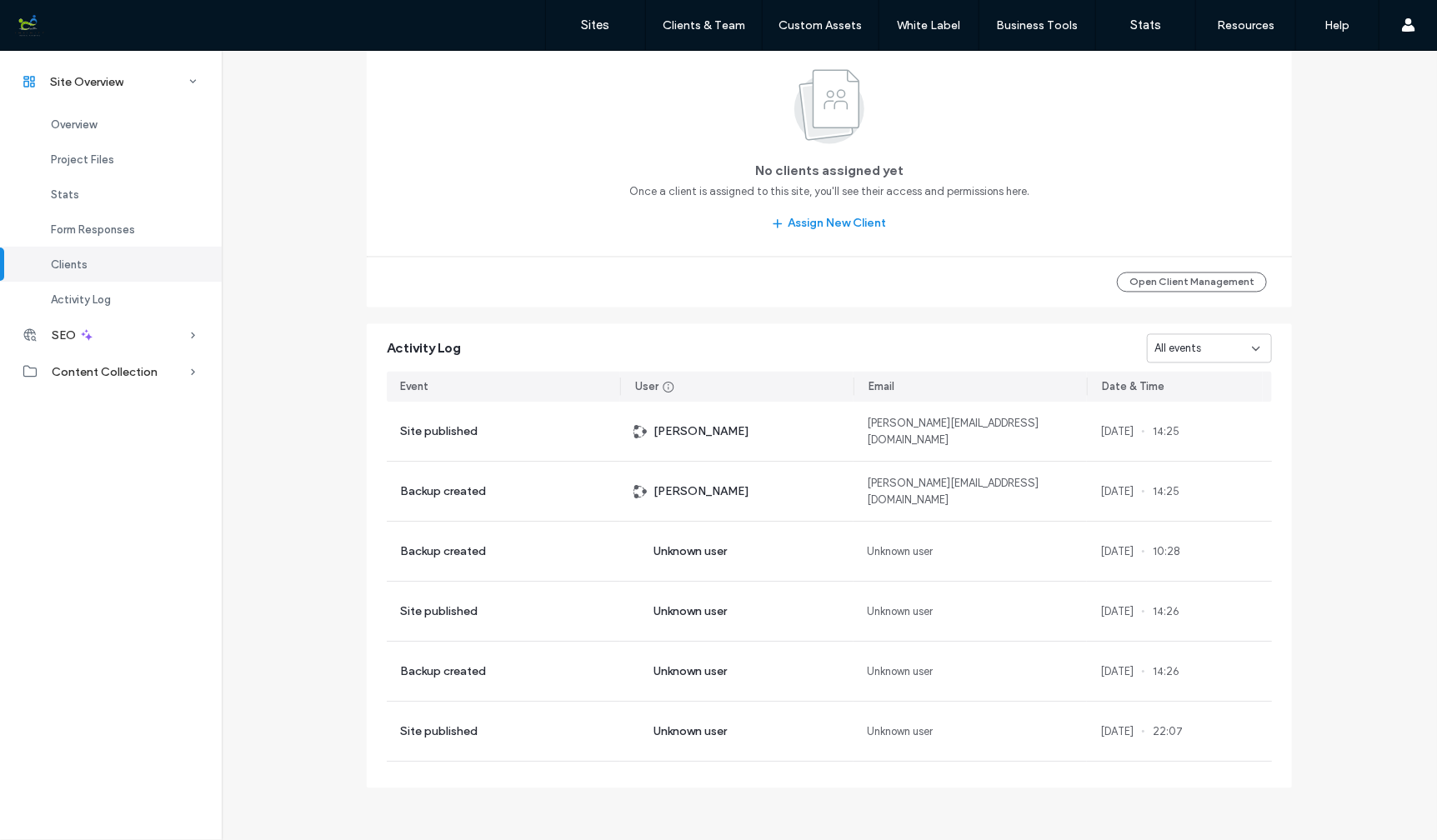
scroll to position [391, 0]
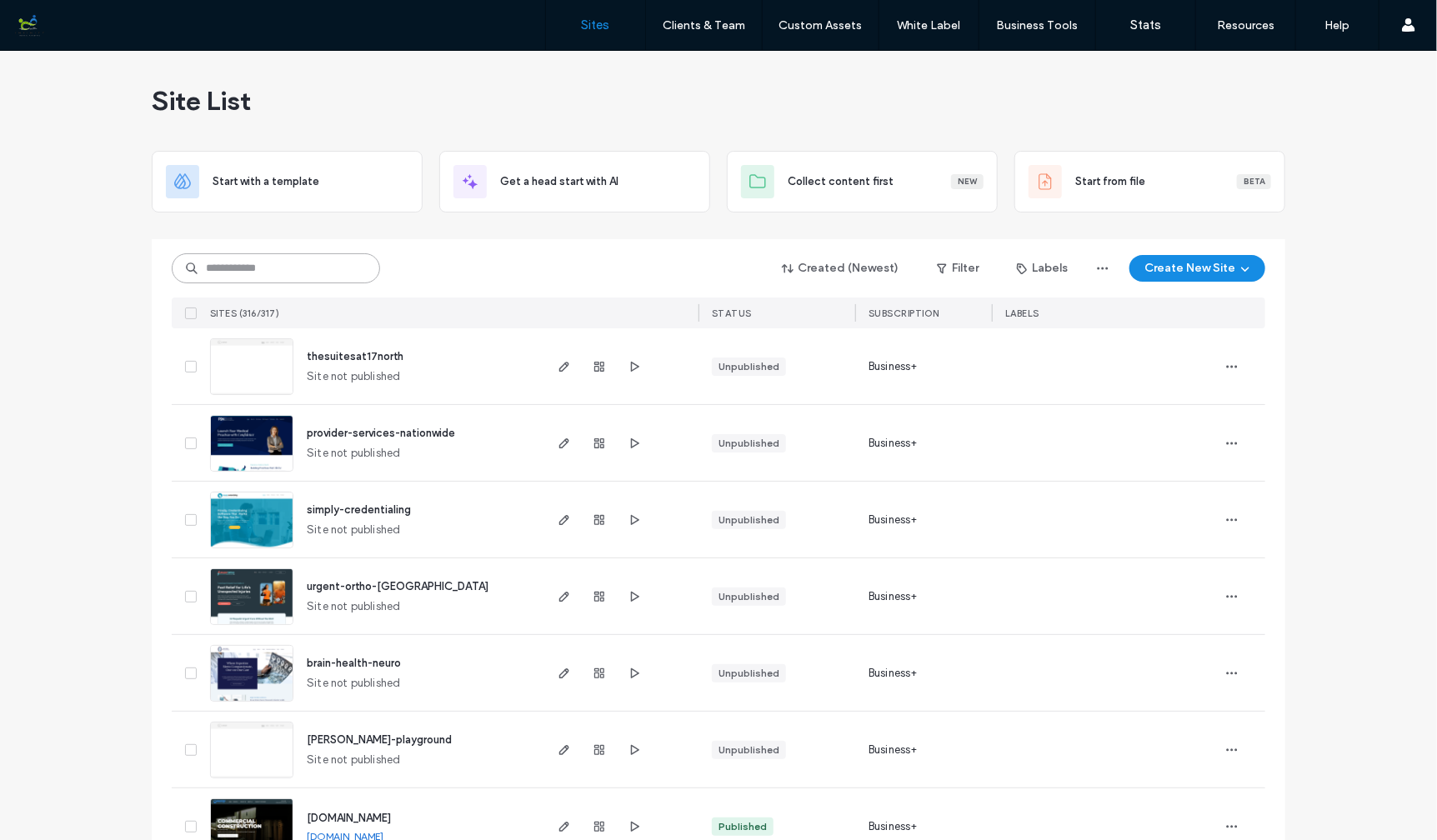
click at [334, 269] on input at bounding box center [276, 268] width 208 height 30
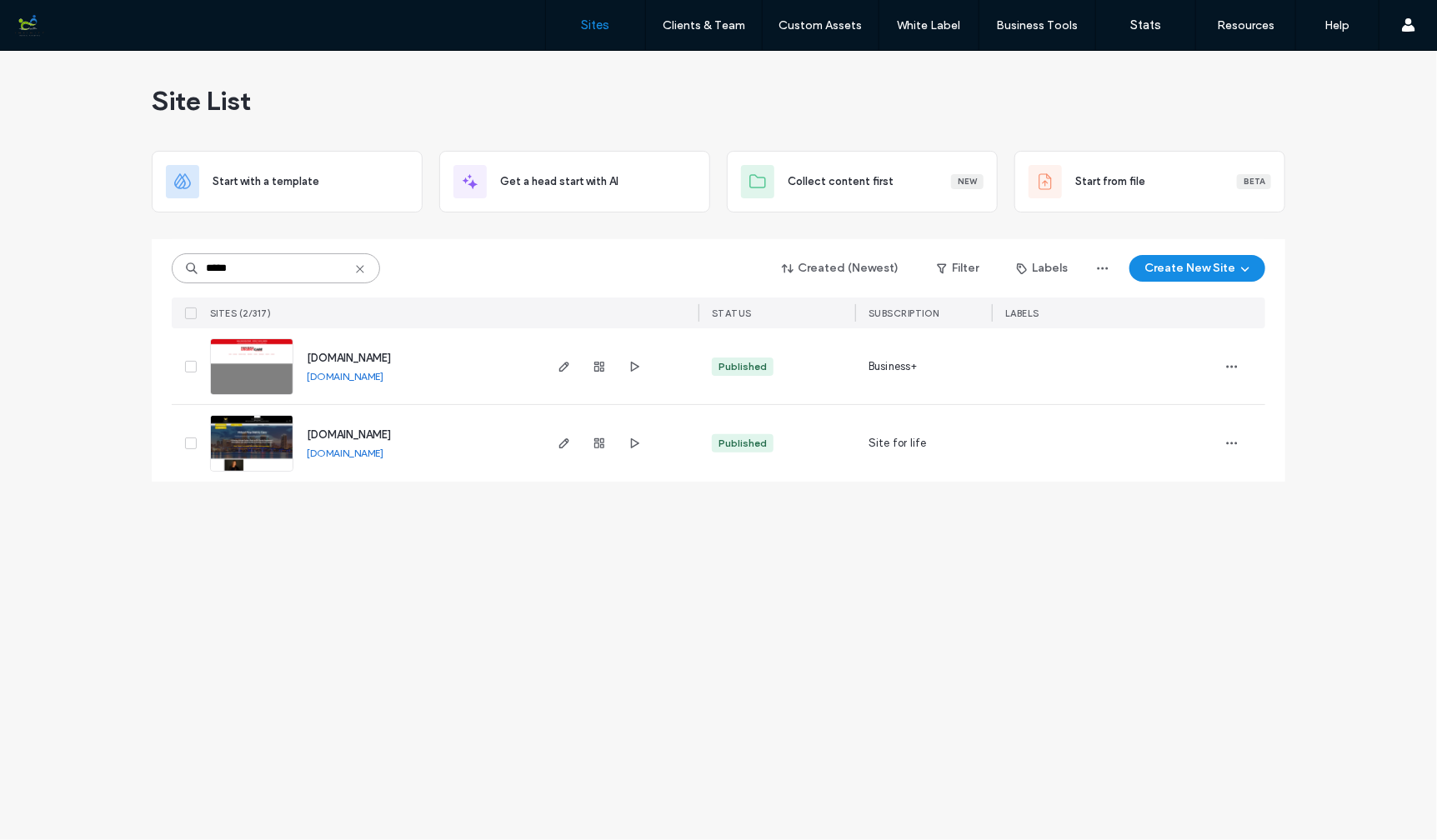
type input "*****"
click at [246, 366] on img at bounding box center [251, 396] width 81 height 113
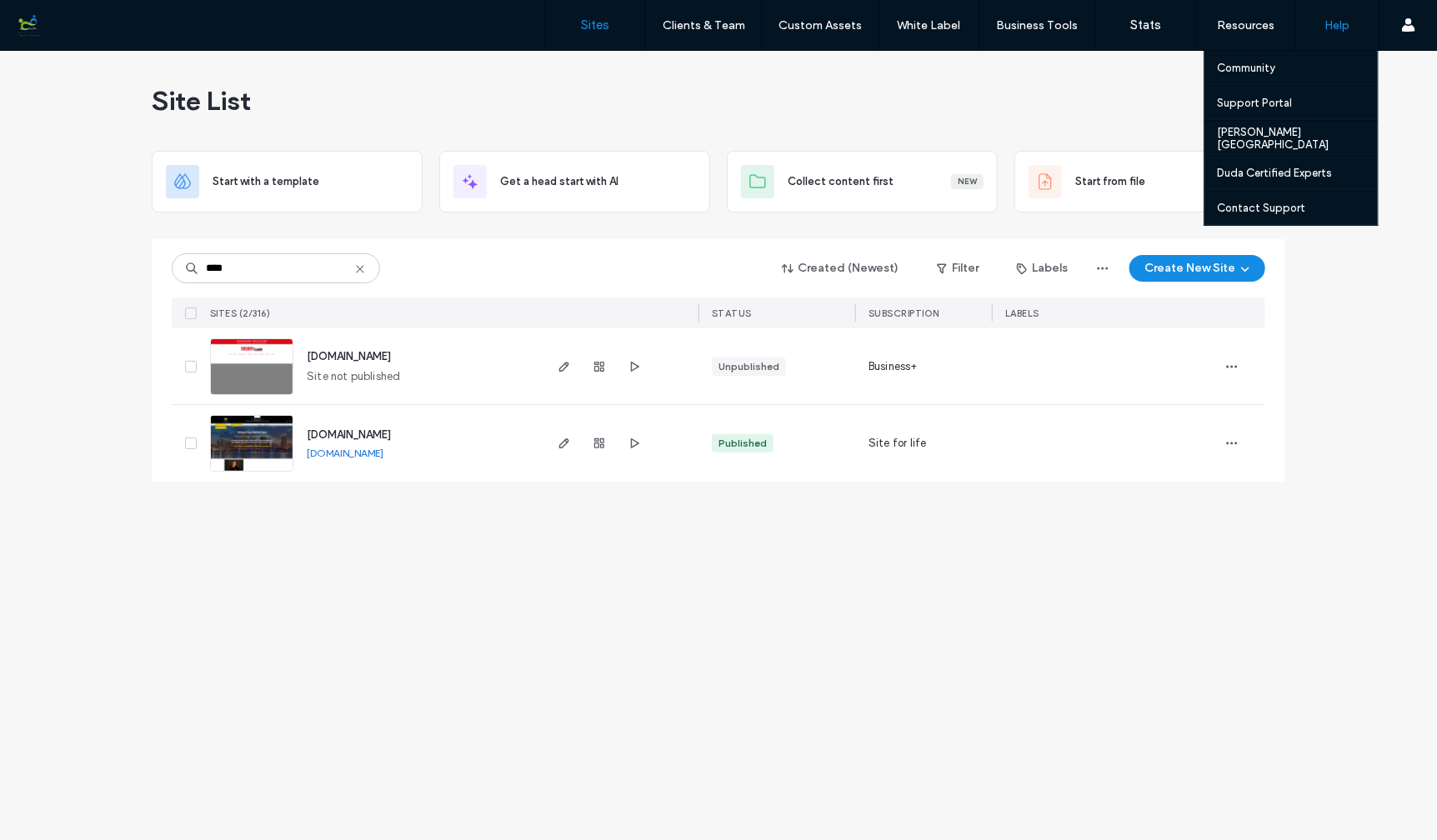
type input "****"
